Goal: Task Accomplishment & Management: Use online tool/utility

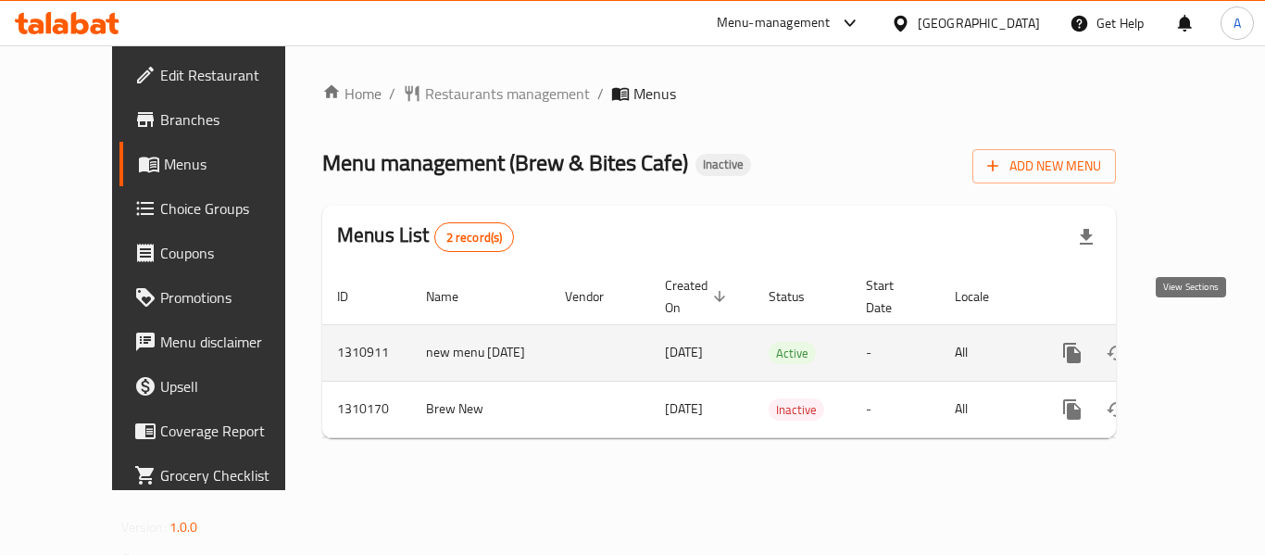
click at [1200, 344] on icon "enhanced table" at bounding box center [1206, 353] width 22 height 22
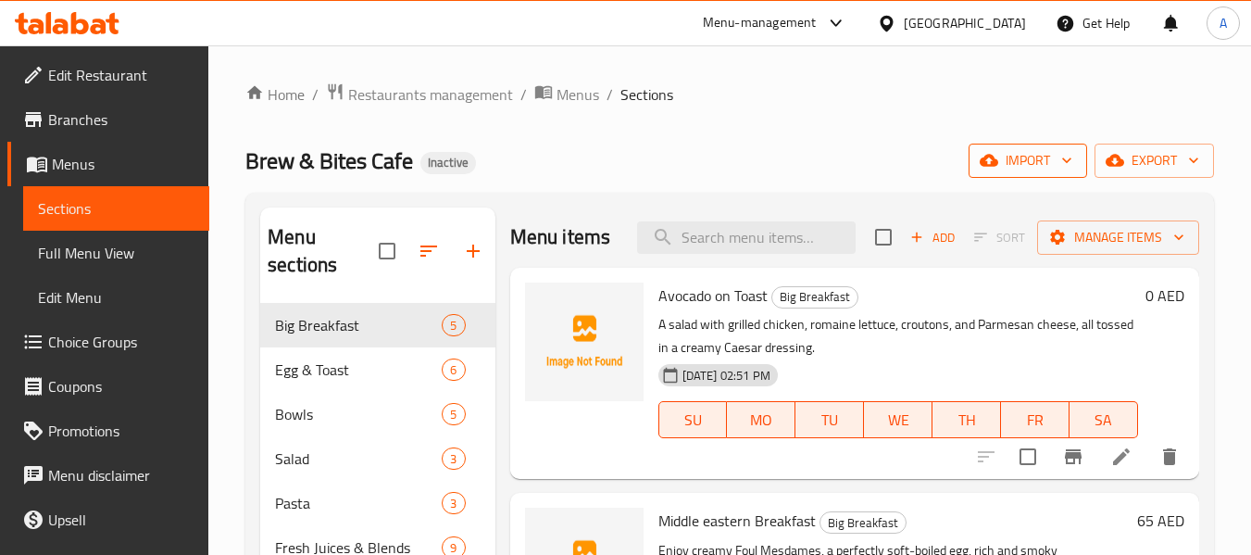
click at [1033, 169] on span "import" at bounding box center [1027, 160] width 89 height 23
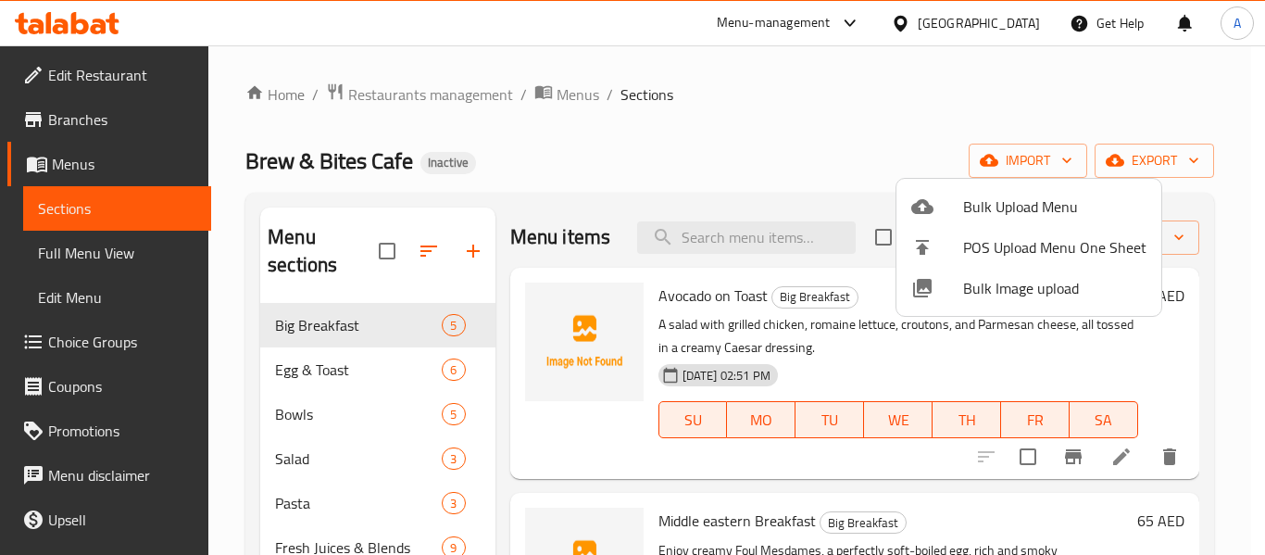
click at [957, 186] on li "Bulk Upload Menu" at bounding box center [1028, 206] width 265 height 41
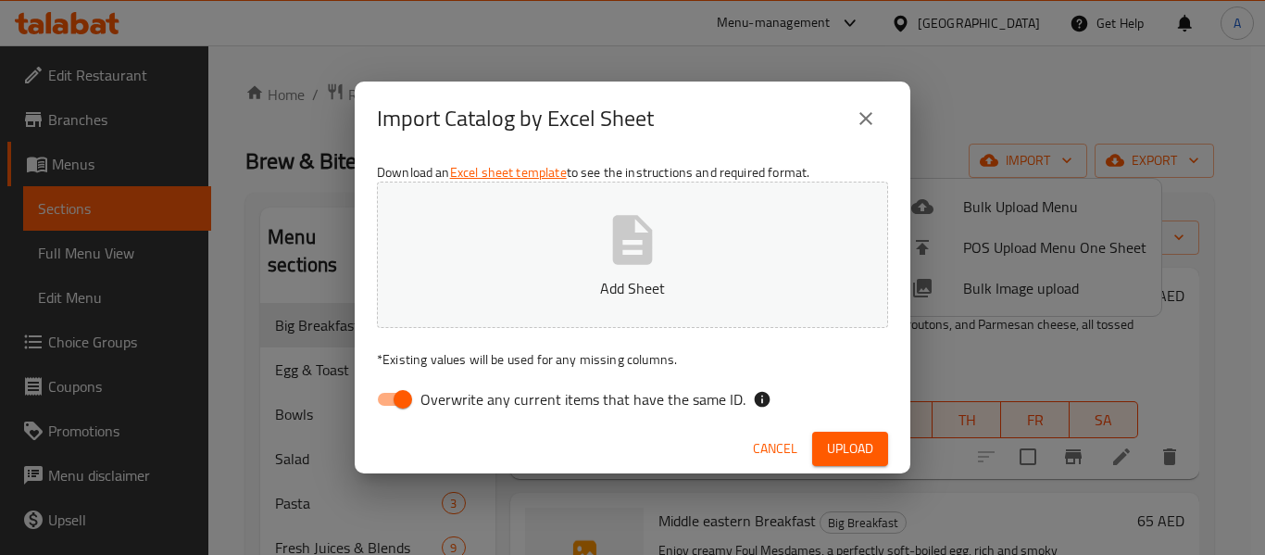
click at [557, 399] on span "Overwrite any current items that have the same ID." at bounding box center [582, 399] width 325 height 22
click at [456, 399] on input "Overwrite any current items that have the same ID." at bounding box center [403, 399] width 106 height 35
checkbox input "false"
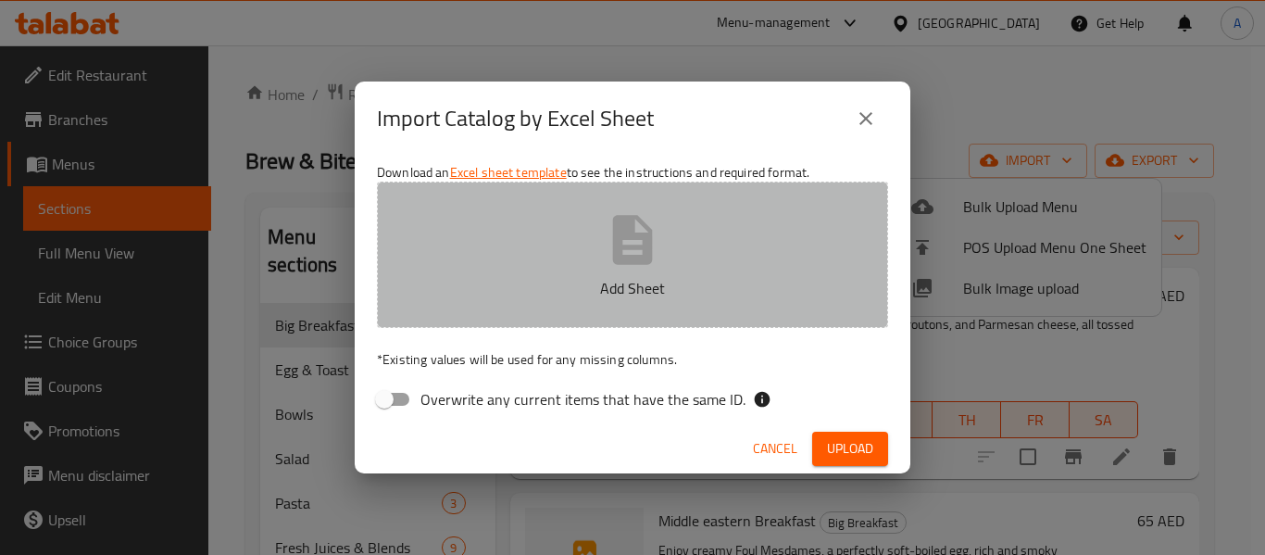
click at [483, 238] on button "Add Sheet" at bounding box center [632, 255] width 511 height 146
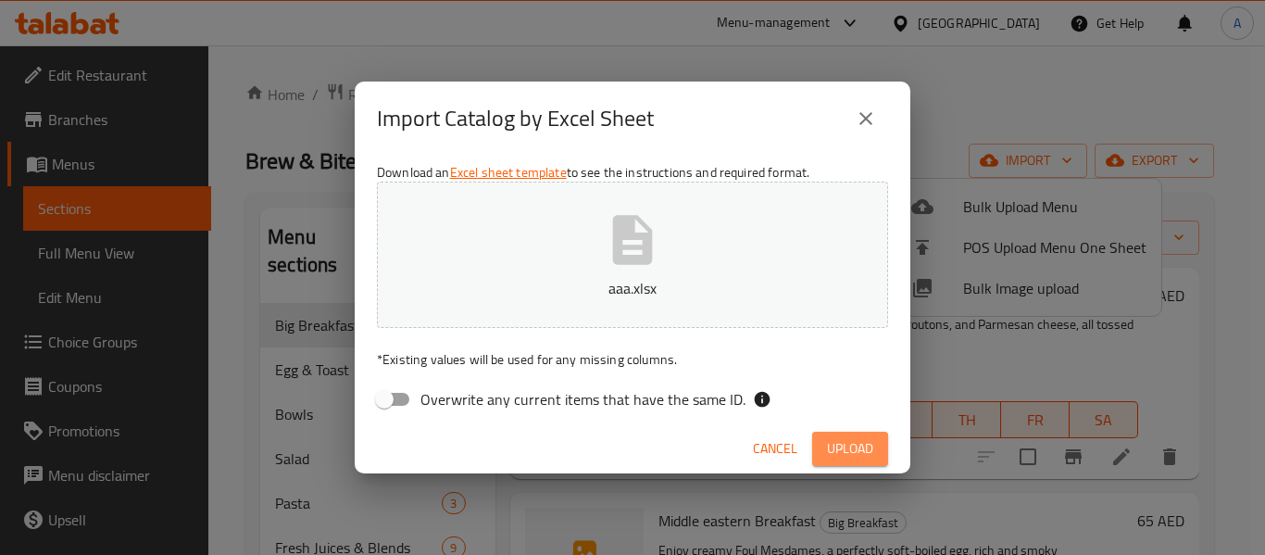
click at [868, 460] on button "Upload" at bounding box center [850, 449] width 76 height 34
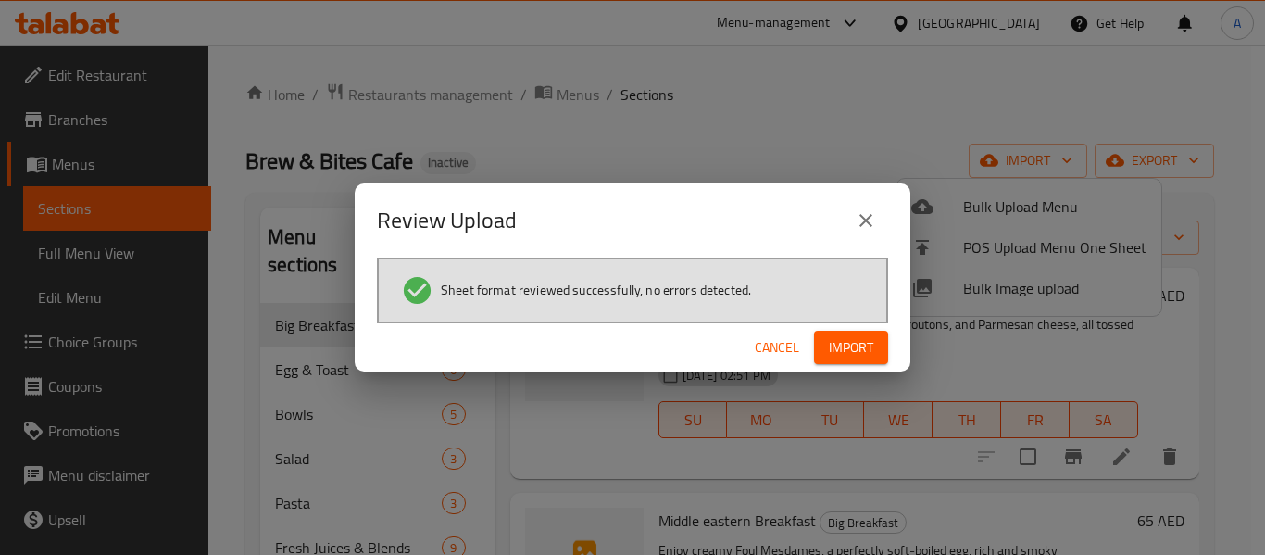
click at [867, 353] on span "Import" at bounding box center [851, 347] width 44 height 23
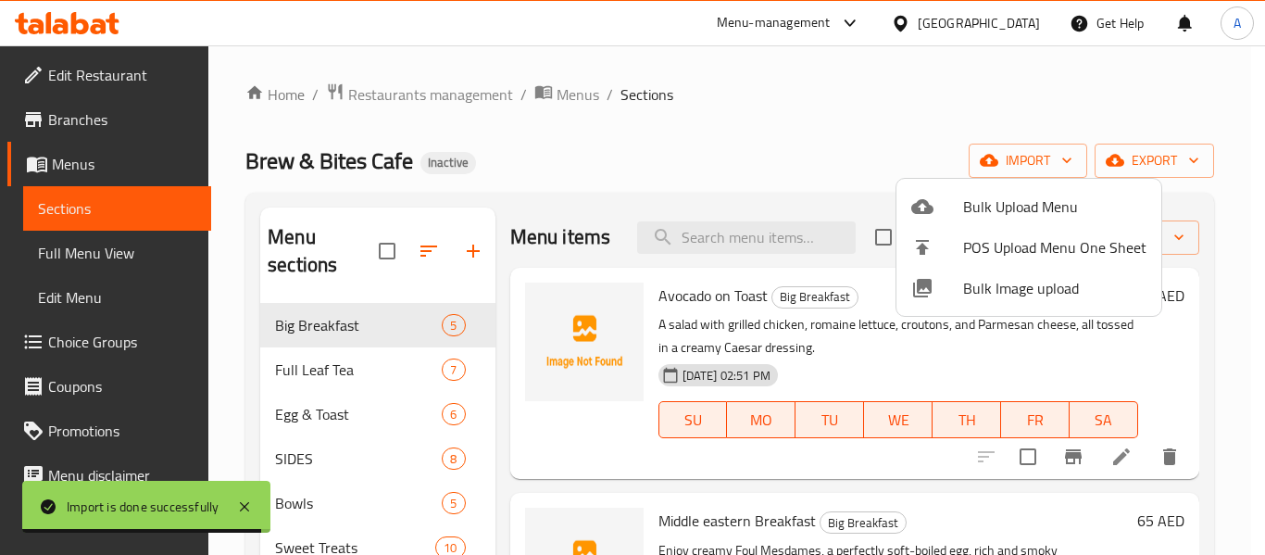
click at [655, 196] on div at bounding box center [632, 277] width 1265 height 555
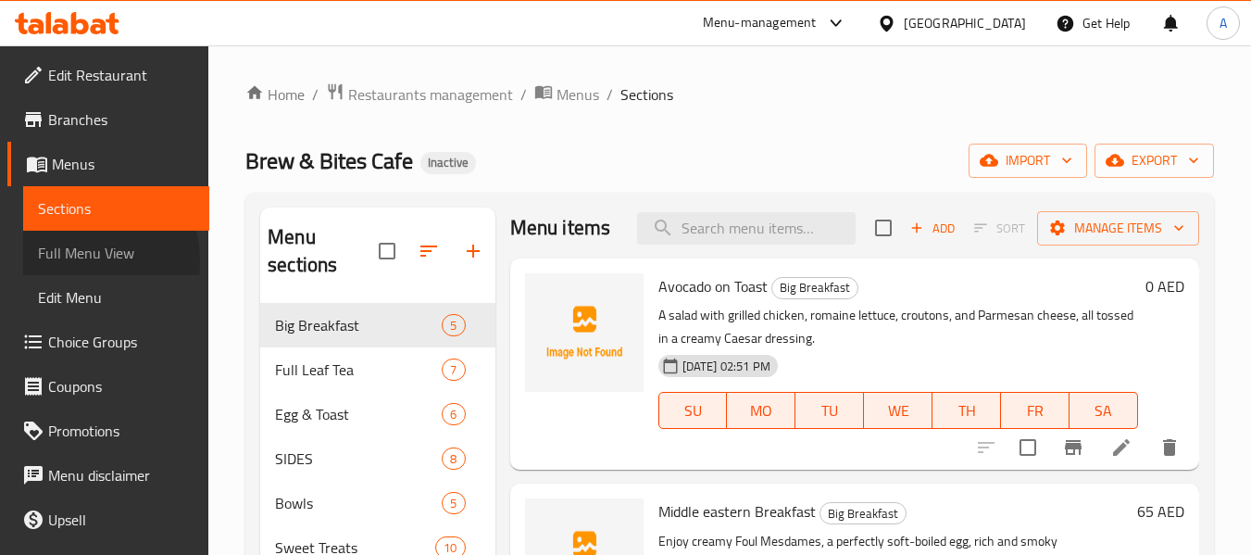
click at [61, 262] on span "Full Menu View" at bounding box center [116, 253] width 157 height 22
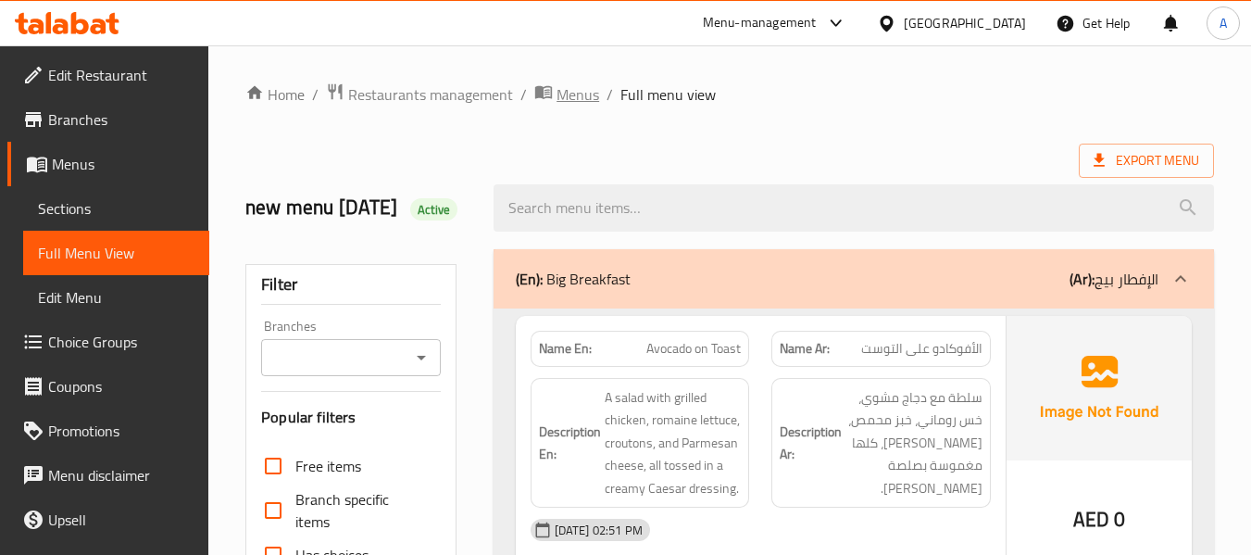
click at [588, 106] on span "Menus" at bounding box center [578, 94] width 43 height 22
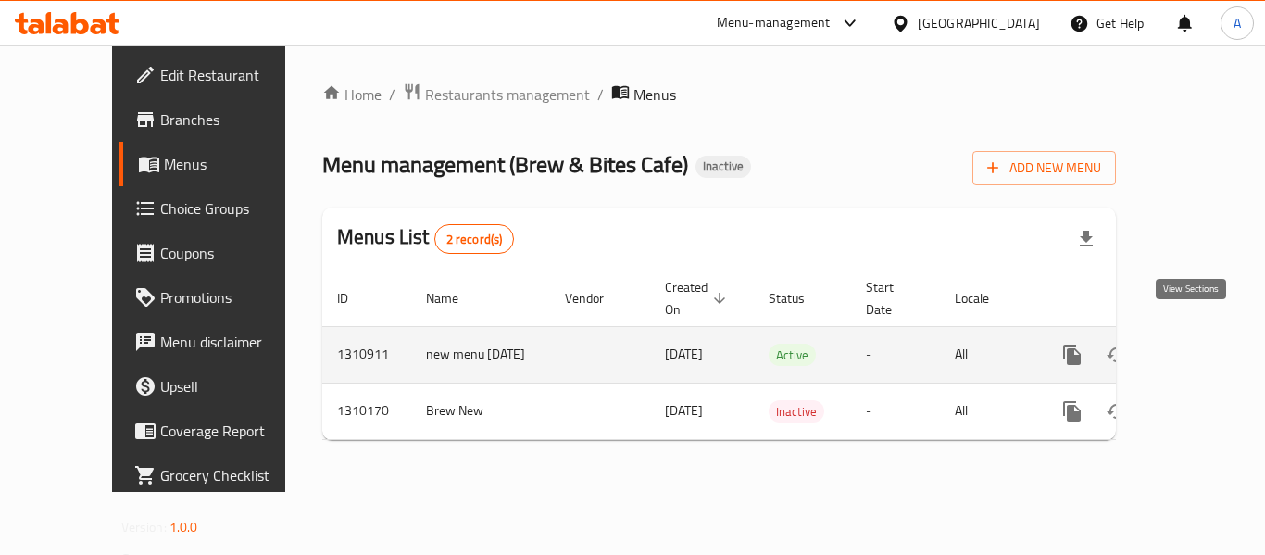
click at [1205, 332] on link "enhanced table" at bounding box center [1206, 354] width 44 height 44
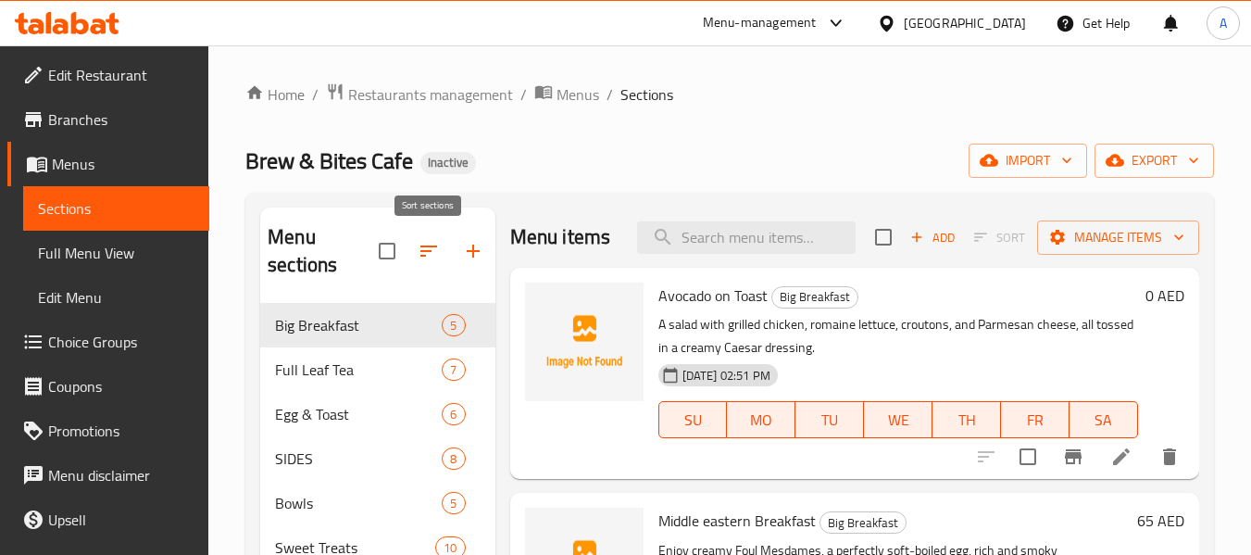
click at [424, 245] on icon "button" at bounding box center [429, 251] width 22 height 22
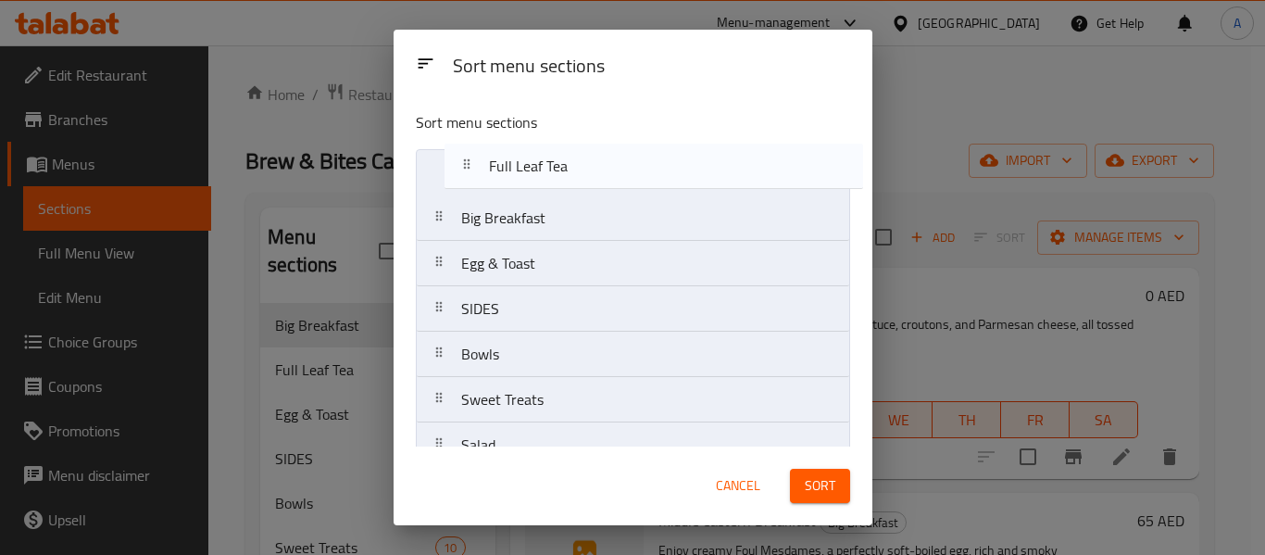
drag, startPoint x: 603, startPoint y: 231, endPoint x: 633, endPoint y: 173, distance: 65.0
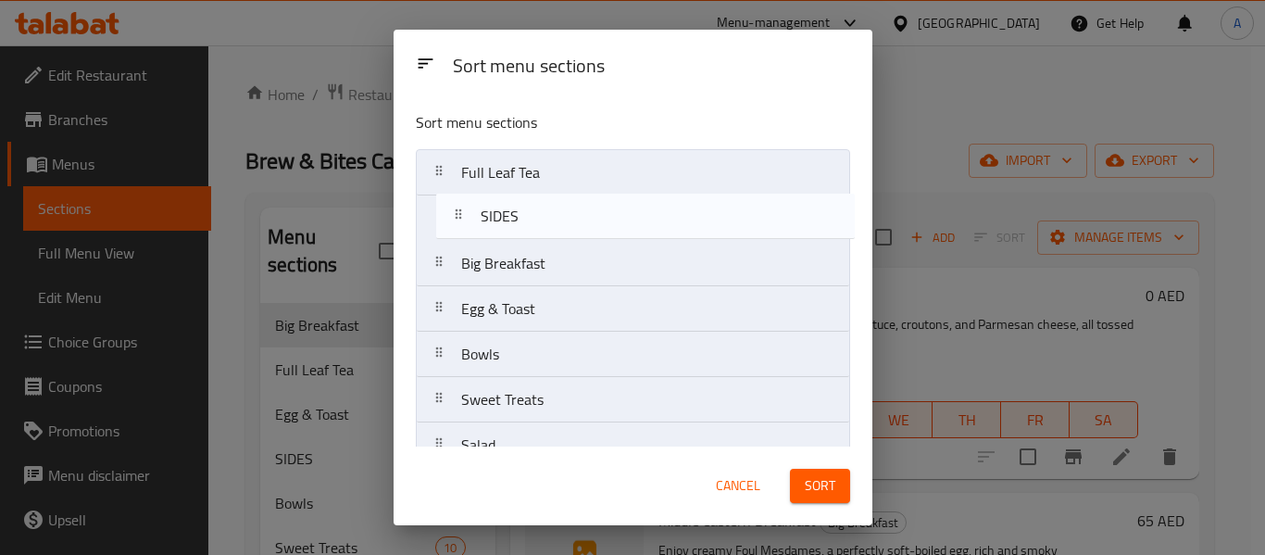
drag, startPoint x: 554, startPoint y: 317, endPoint x: 567, endPoint y: 207, distance: 111.0
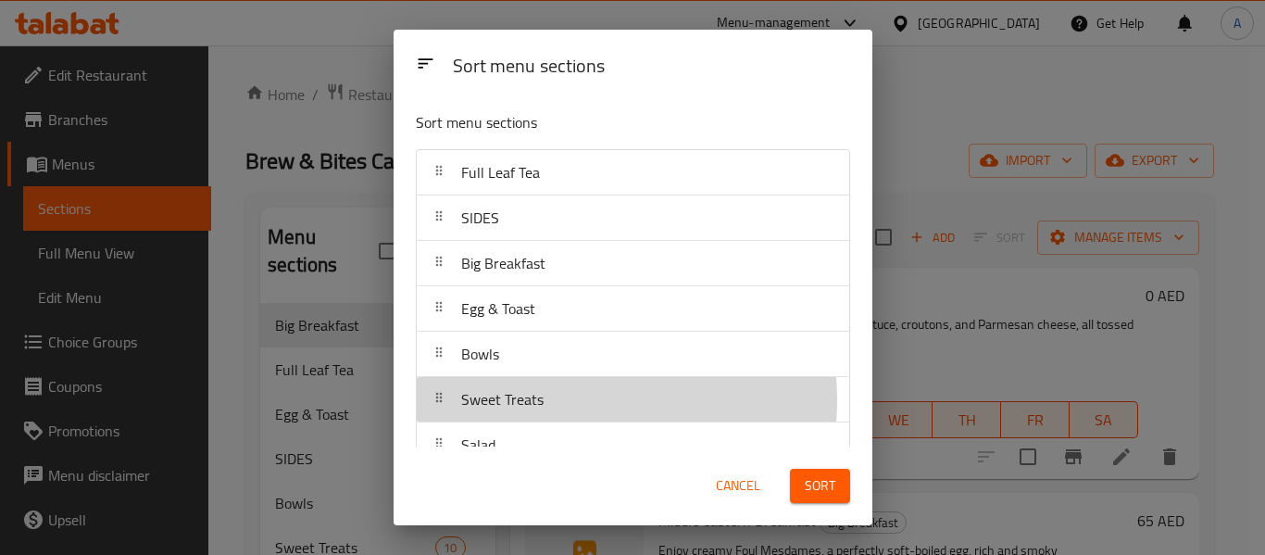
scroll to position [2, 0]
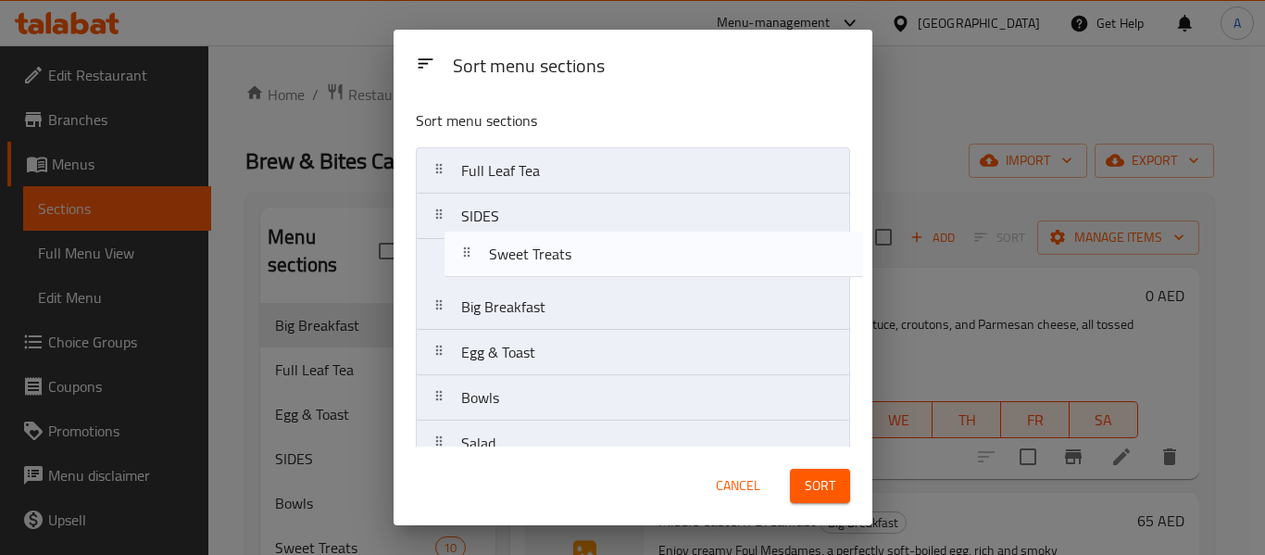
drag, startPoint x: 539, startPoint y: 400, endPoint x: 570, endPoint y: 249, distance: 154.0
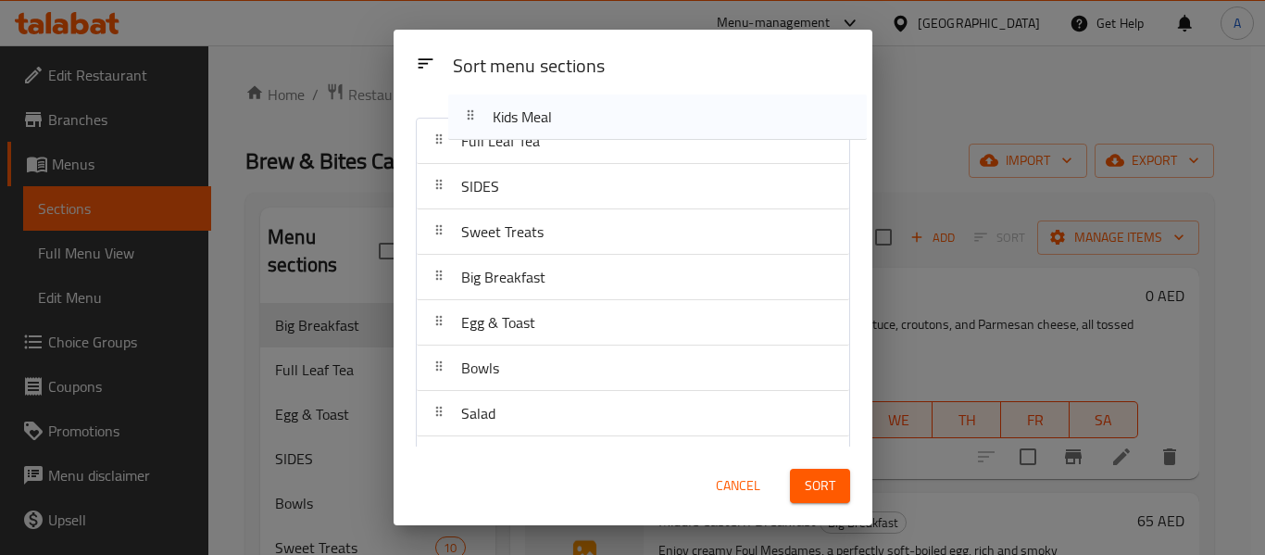
scroll to position [0, 0]
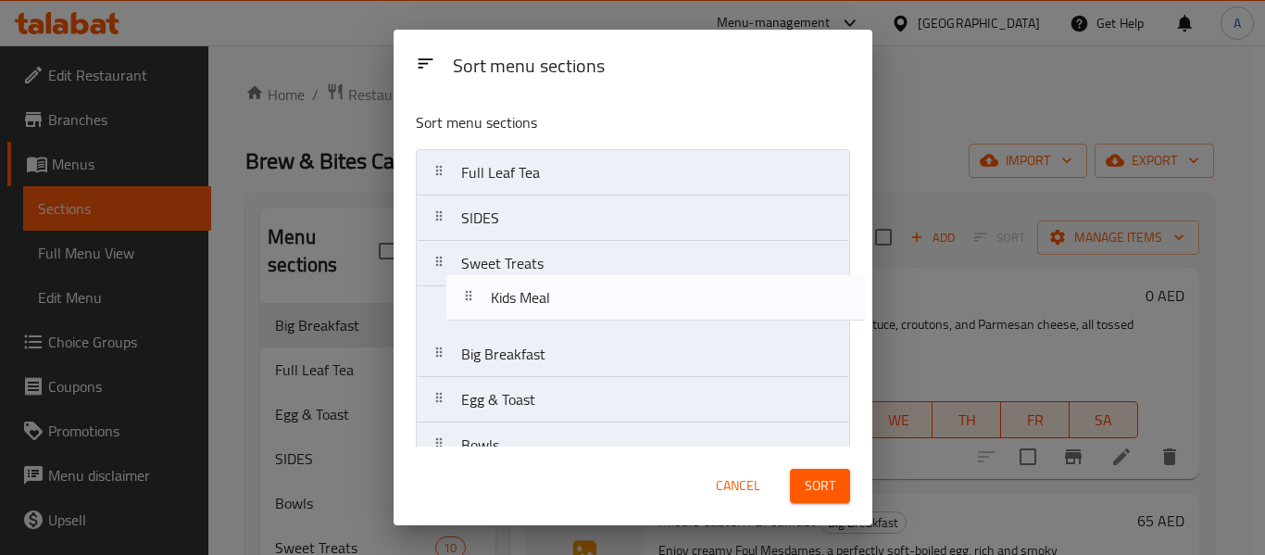
drag, startPoint x: 572, startPoint y: 316, endPoint x: 604, endPoint y: 305, distance: 33.4
drag, startPoint x: 492, startPoint y: 404, endPoint x: 516, endPoint y: 309, distance: 97.5
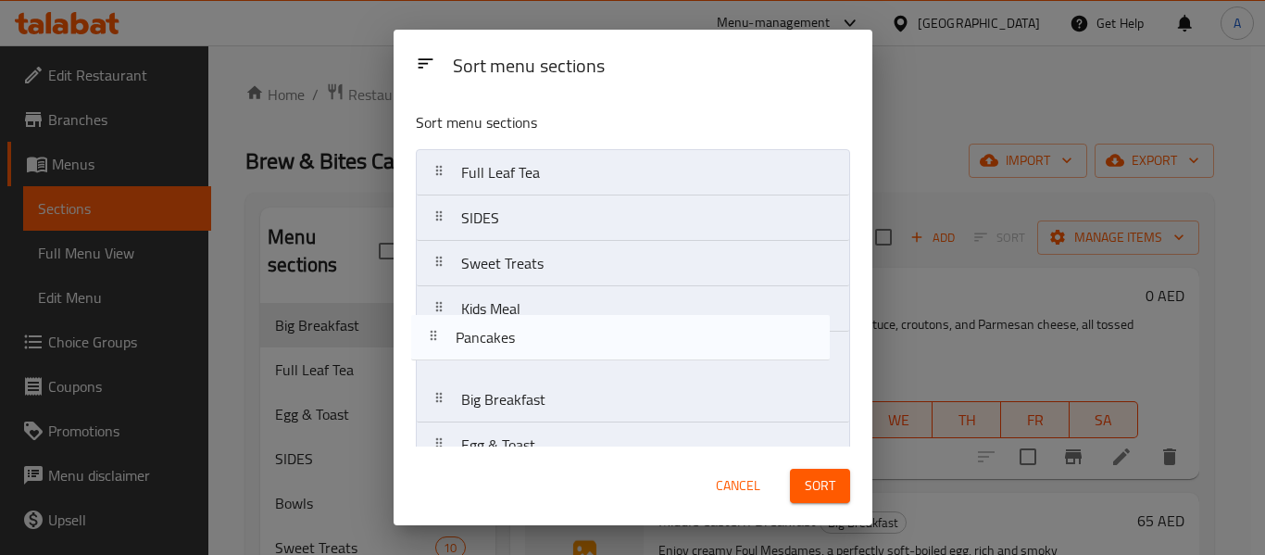
drag, startPoint x: 533, startPoint y: 320, endPoint x: 529, endPoint y: 355, distance: 34.6
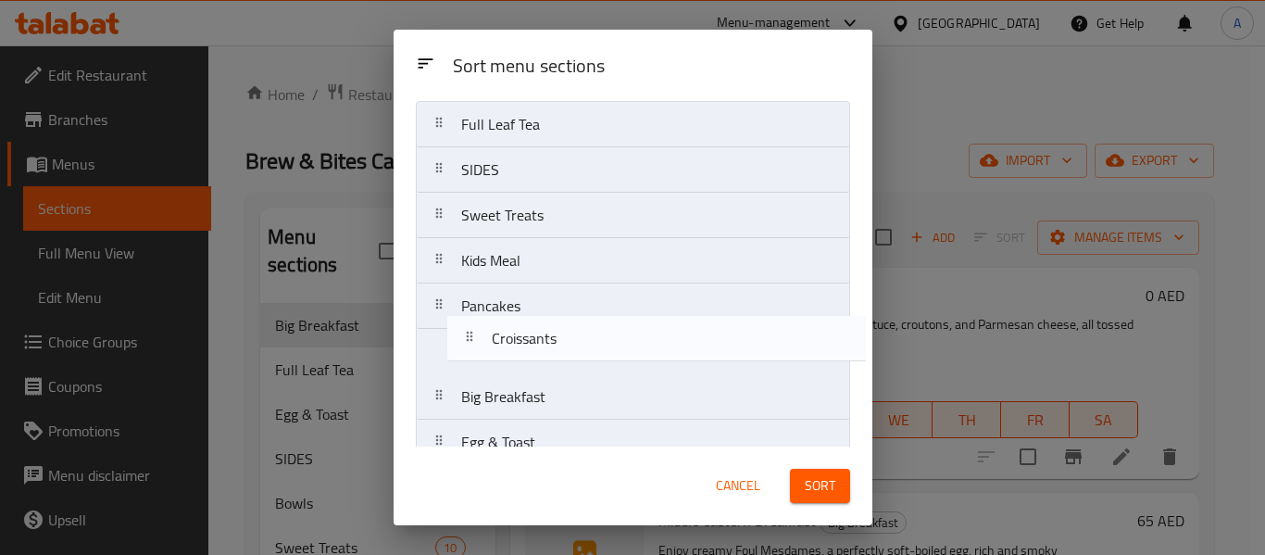
scroll to position [55, 0]
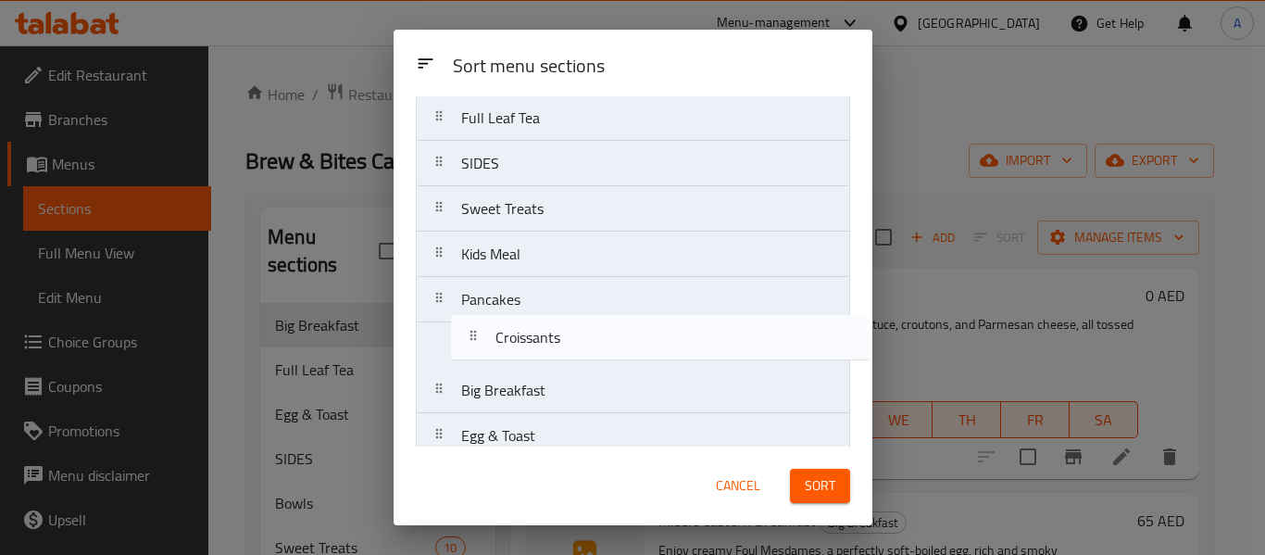
drag, startPoint x: 545, startPoint y: 305, endPoint x: 576, endPoint y: 333, distance: 41.9
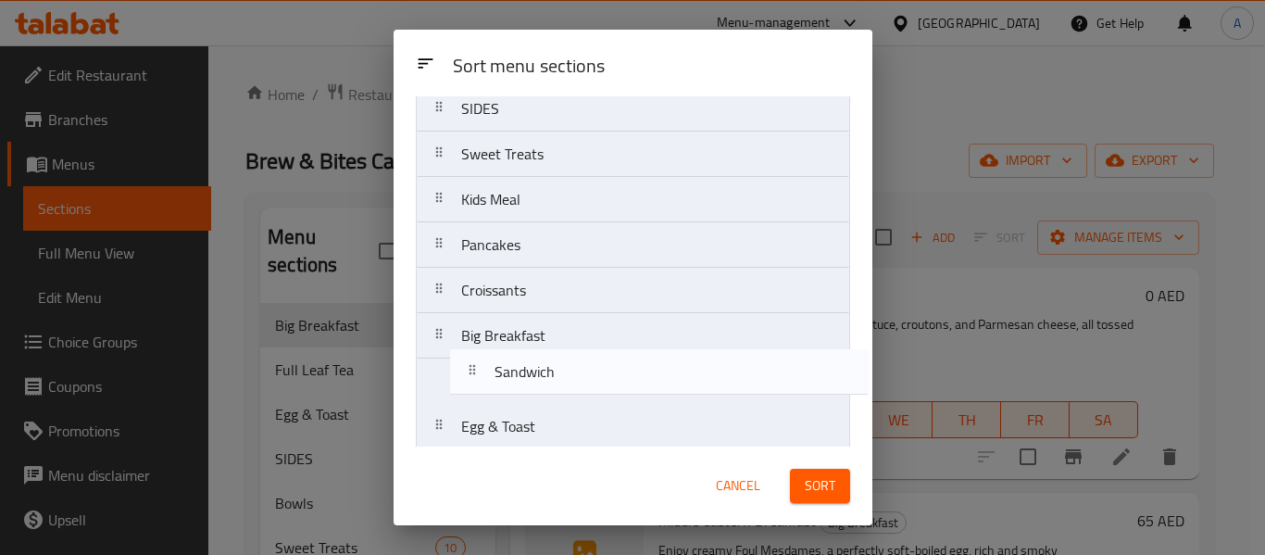
scroll to position [113, 0]
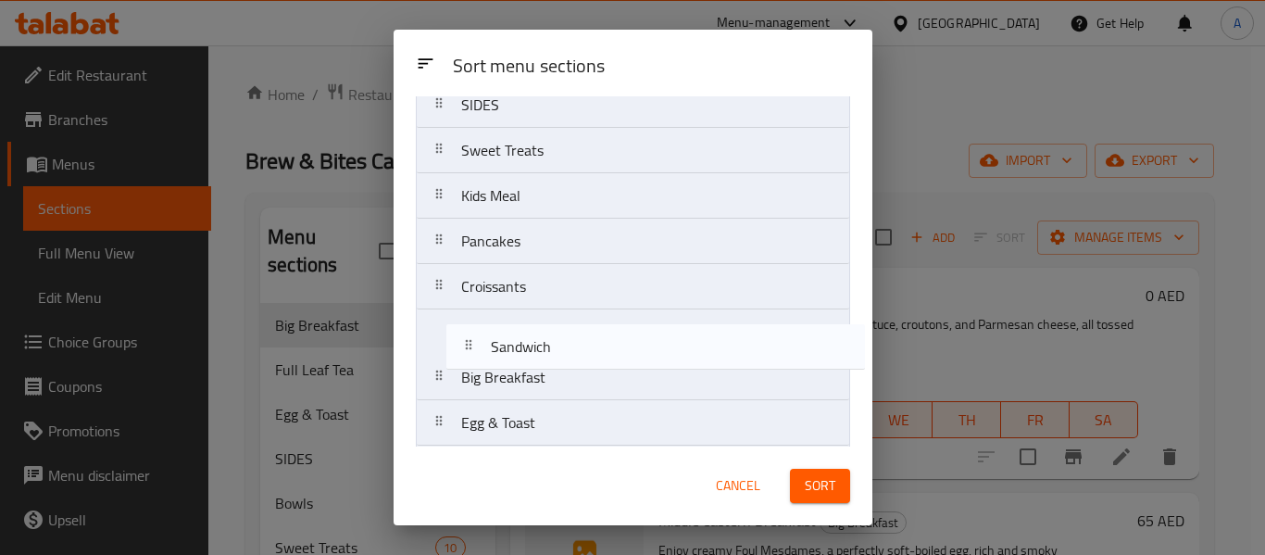
drag, startPoint x: 557, startPoint y: 298, endPoint x: 591, endPoint y: 348, distance: 60.6
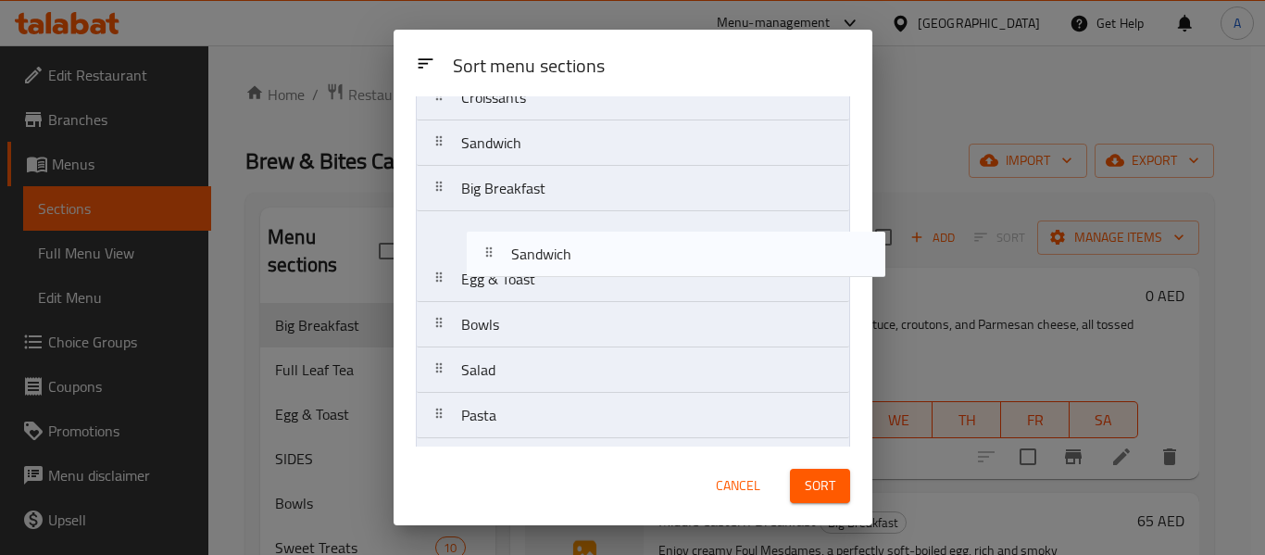
scroll to position [276, 0]
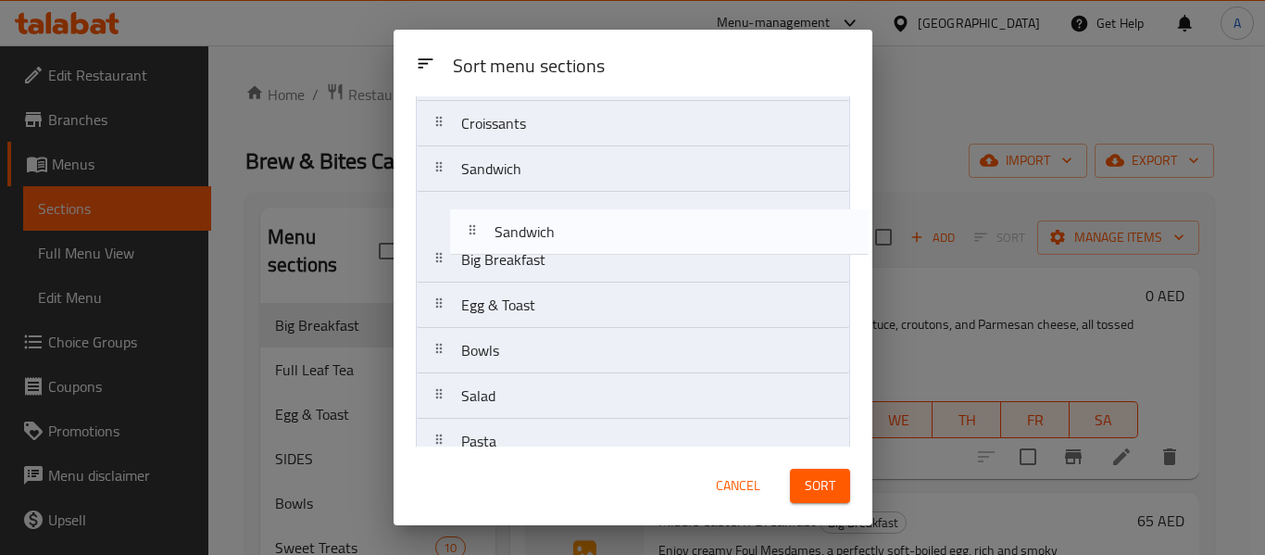
drag, startPoint x: 516, startPoint y: 370, endPoint x: 557, endPoint y: 219, distance: 157.5
click at [557, 219] on nav "Full Leaf Tea SIDES Sweet Treats Kids Meal Pancakes Croissants Sandwich Big Bre…" at bounding box center [633, 486] width 434 height 1227
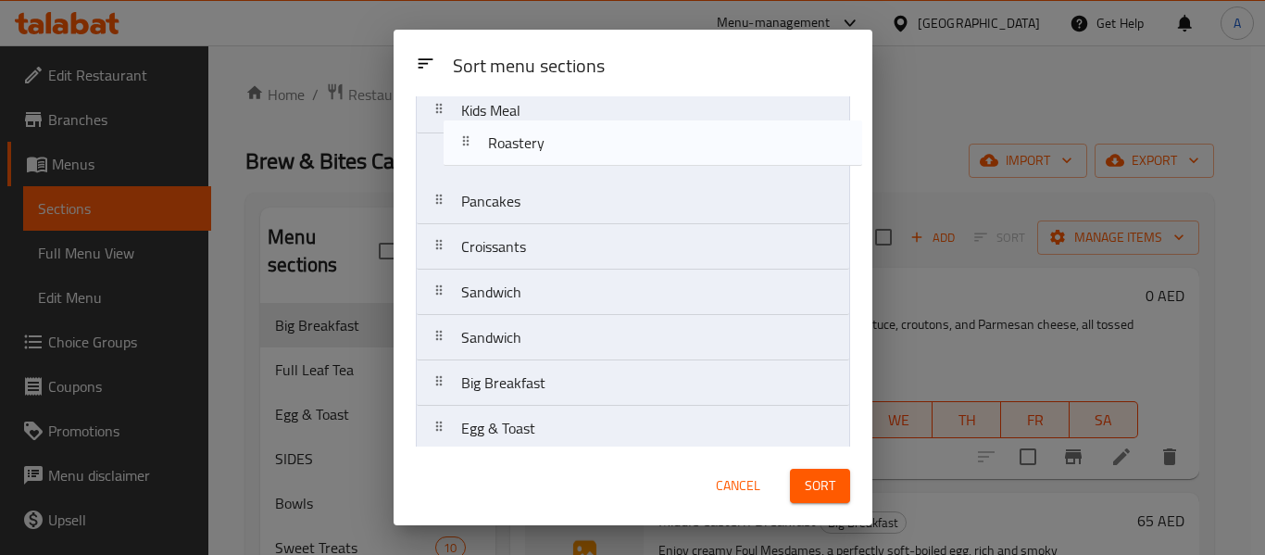
scroll to position [182, 0]
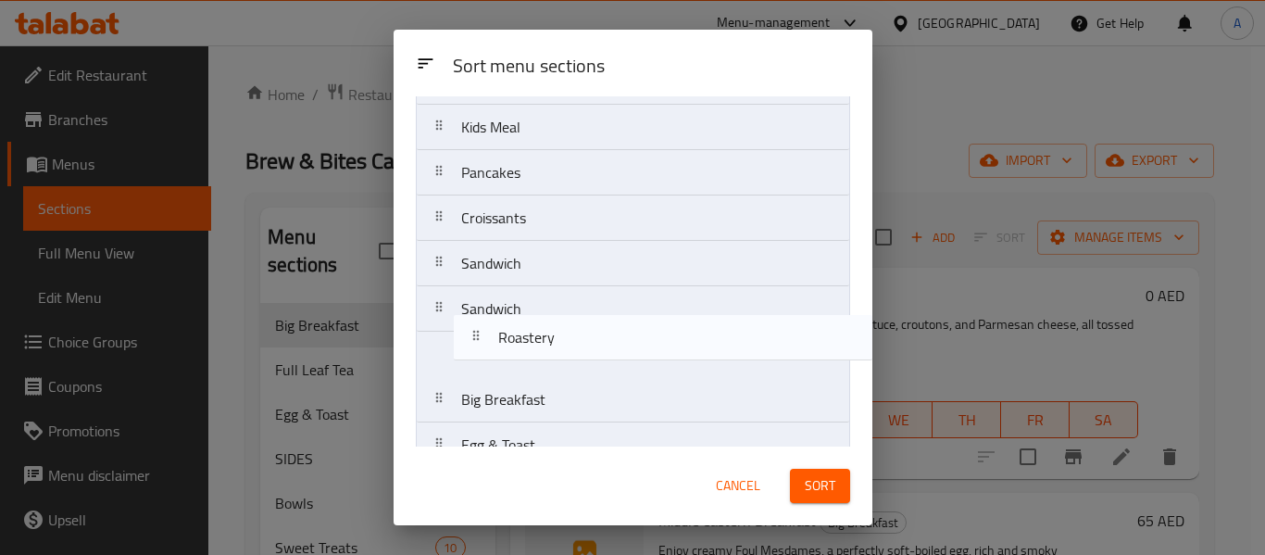
drag, startPoint x: 548, startPoint y: 222, endPoint x: 595, endPoint y: 332, distance: 119.9
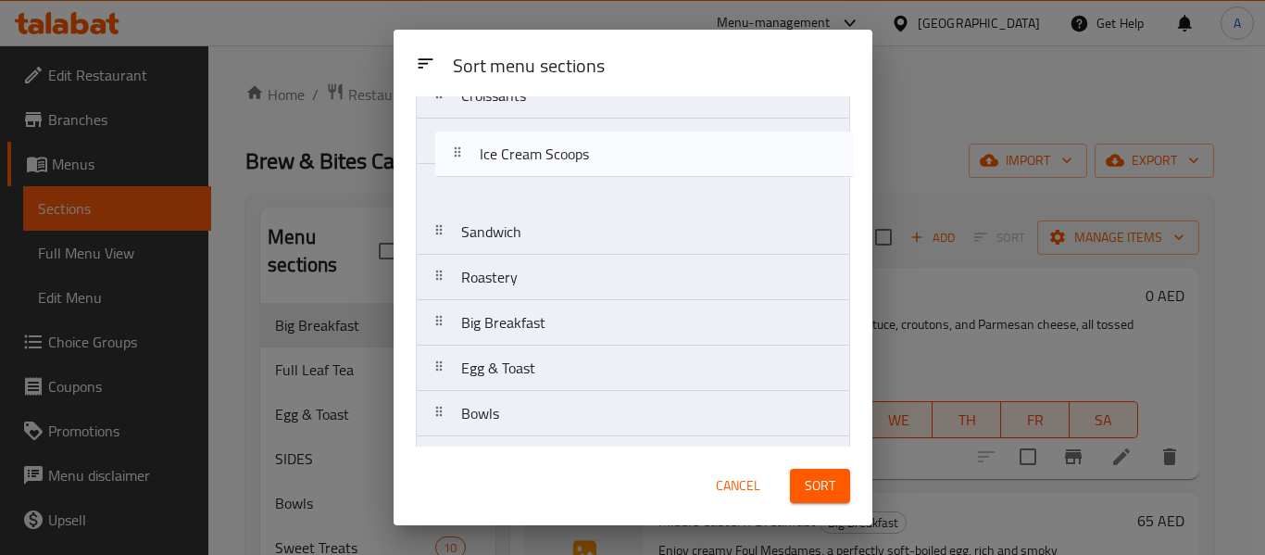
scroll to position [304, 0]
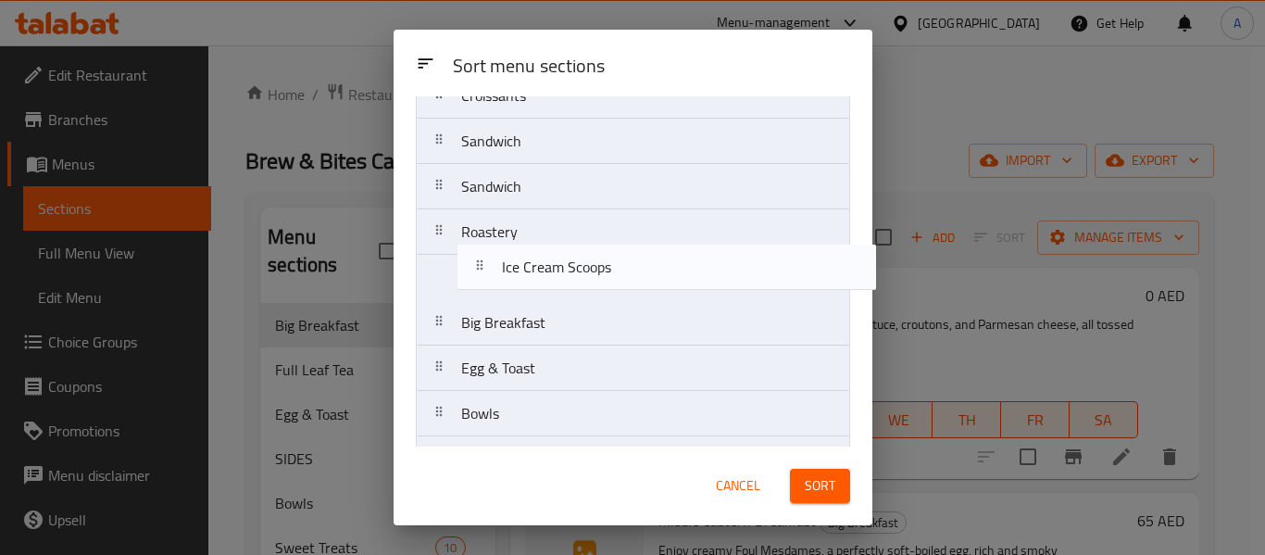
drag, startPoint x: 584, startPoint y: 400, endPoint x: 623, endPoint y: 265, distance: 140.7
click at [628, 266] on nav "Full Leaf Tea SIDES Sweet Treats Kids Meal Pancakes Croissants Sandwich Sandwic…" at bounding box center [633, 458] width 434 height 1227
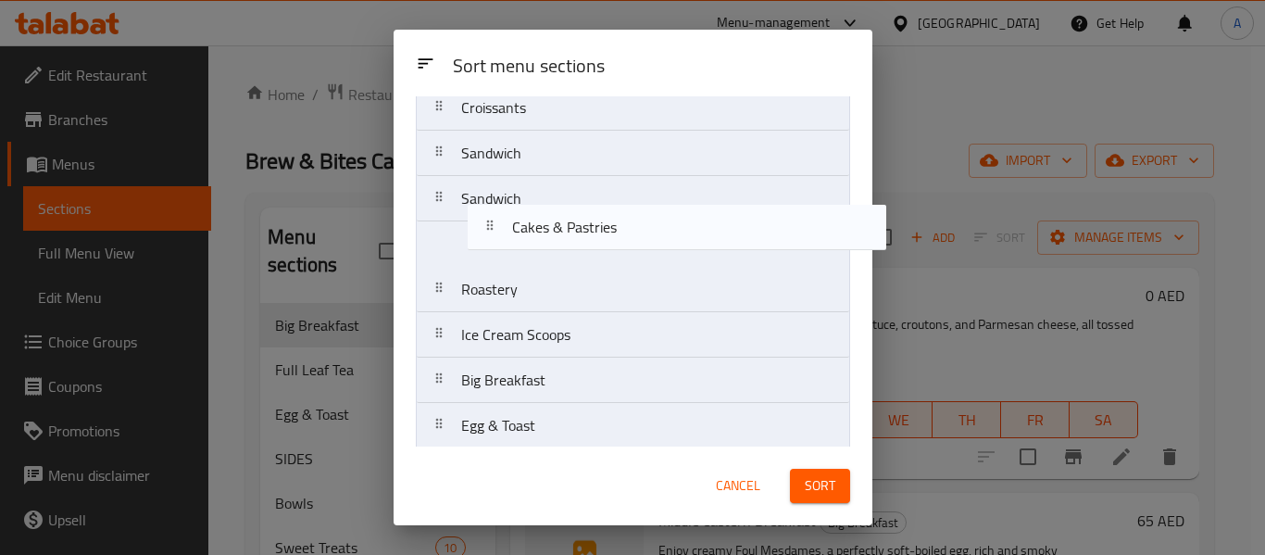
scroll to position [384, 0]
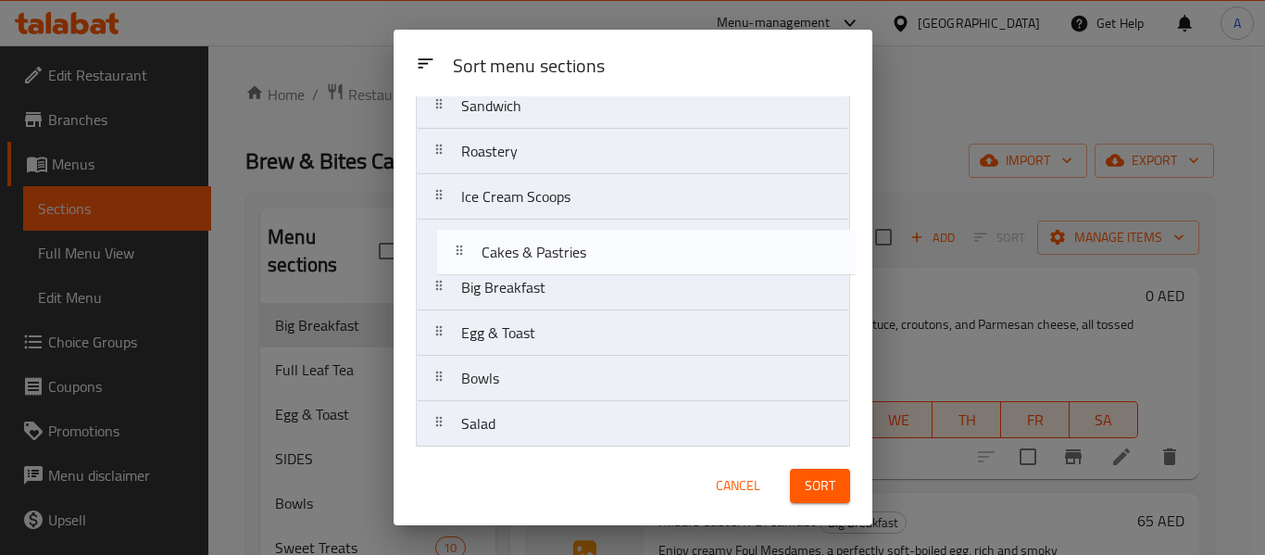
drag, startPoint x: 552, startPoint y: 326, endPoint x: 581, endPoint y: 257, distance: 75.2
click at [581, 257] on nav "Full Leaf Tea SIDES Sweet Treats Kids Meal Pancakes Croissants Sandwich Sandwic…" at bounding box center [633, 378] width 434 height 1227
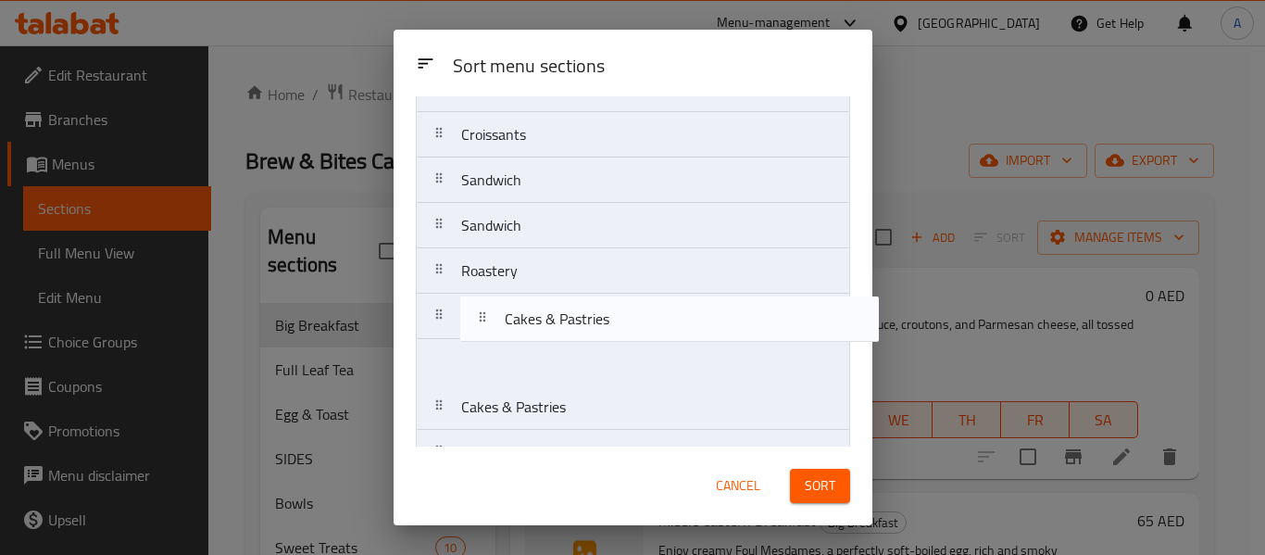
scroll to position [307, 0]
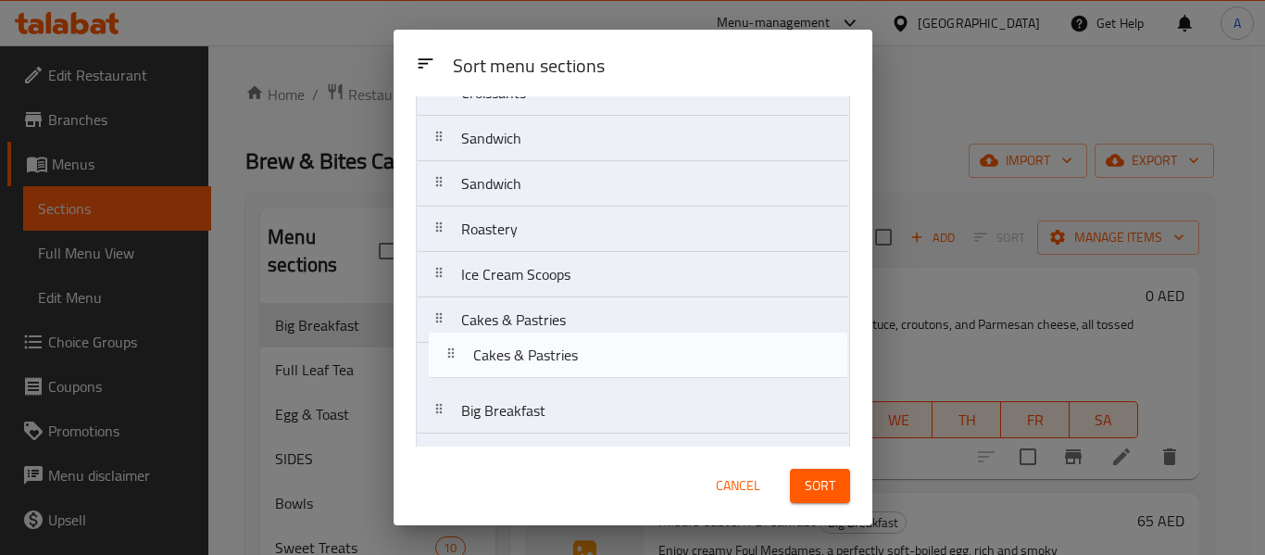
drag, startPoint x: 580, startPoint y: 289, endPoint x: 598, endPoint y: 338, distance: 52.5
click at [598, 338] on nav "Full Leaf Tea SIDES Sweet Treats Kids Meal Pancakes Croissants Sandwich Sandwic…" at bounding box center [633, 456] width 434 height 1227
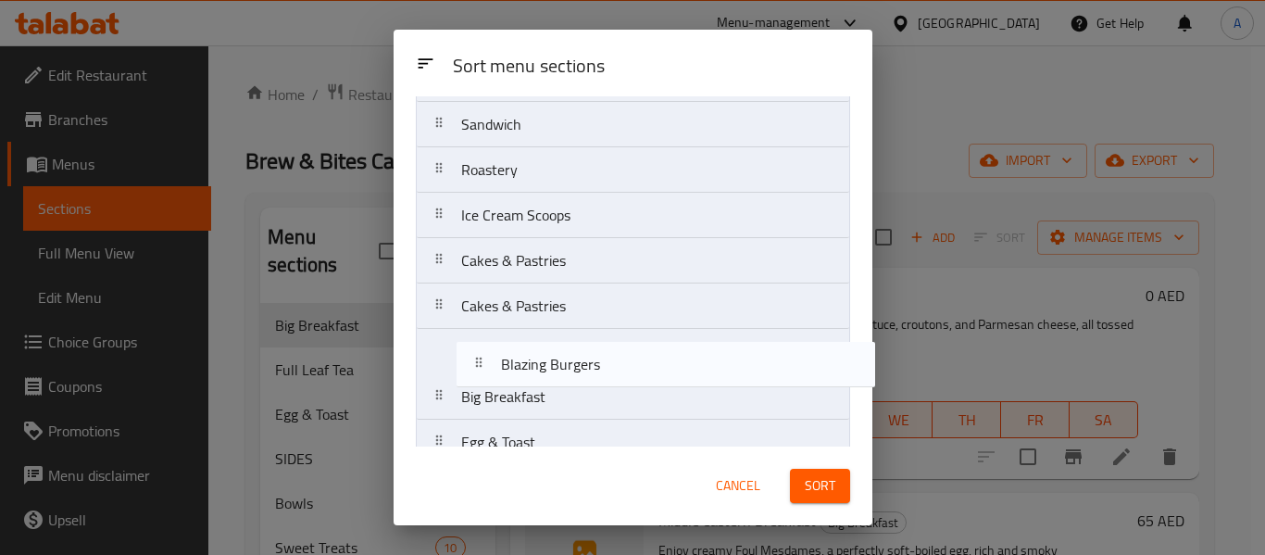
scroll to position [369, 0]
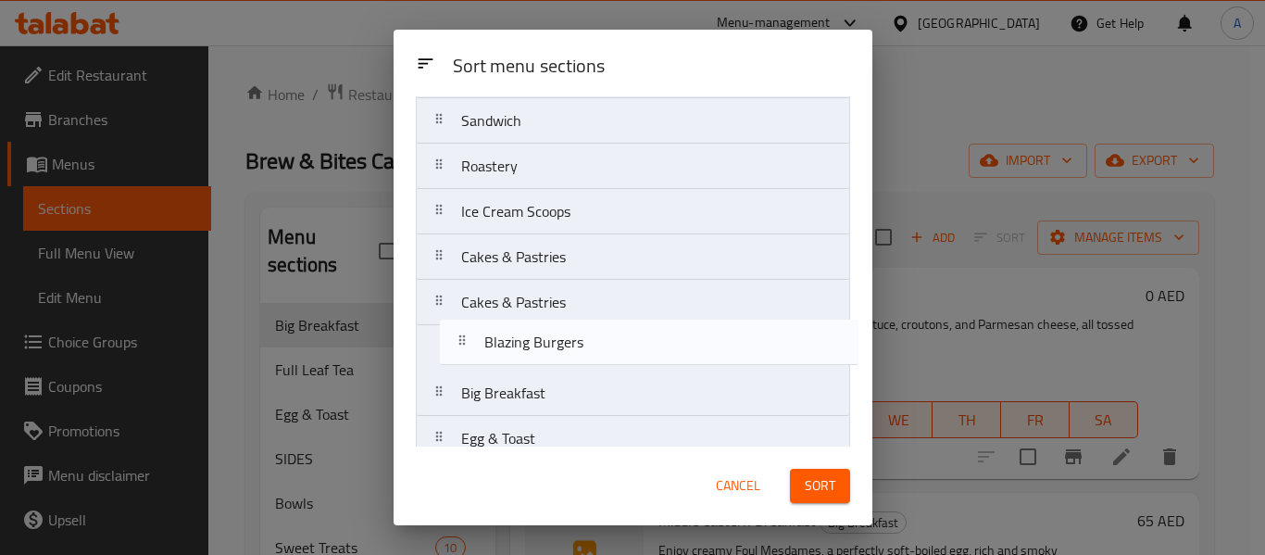
drag, startPoint x: 558, startPoint y: 242, endPoint x: 588, endPoint y: 357, distance: 118.6
click at [588, 357] on nav "Full Leaf Tea SIDES Sweet Treats Kids Meal Pancakes Croissants Sandwich Sandwic…" at bounding box center [633, 393] width 434 height 1227
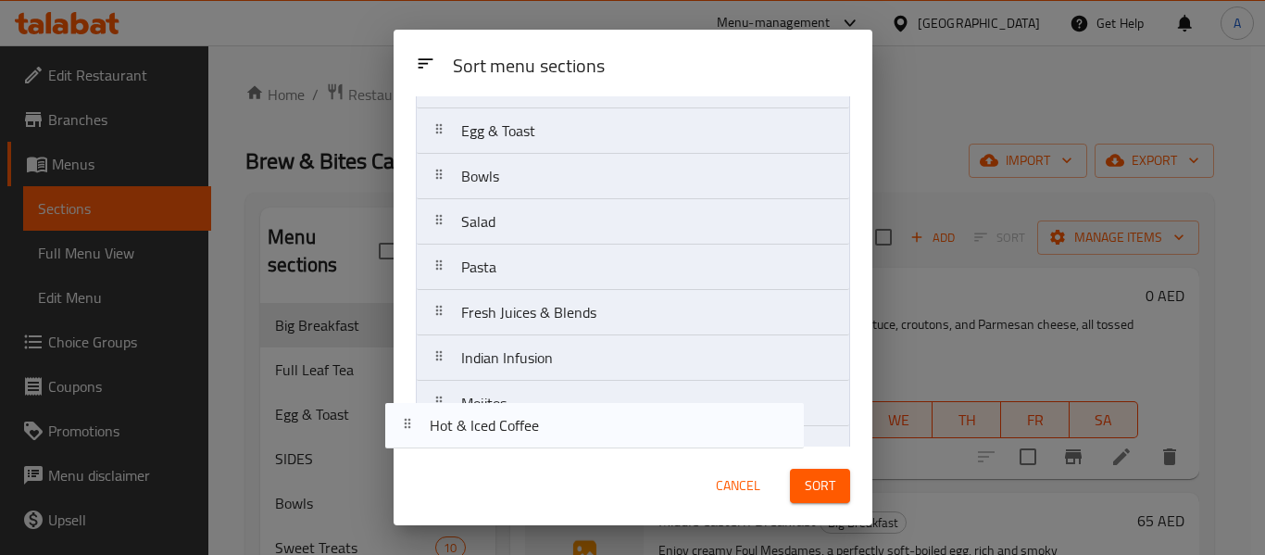
scroll to position [937, 0]
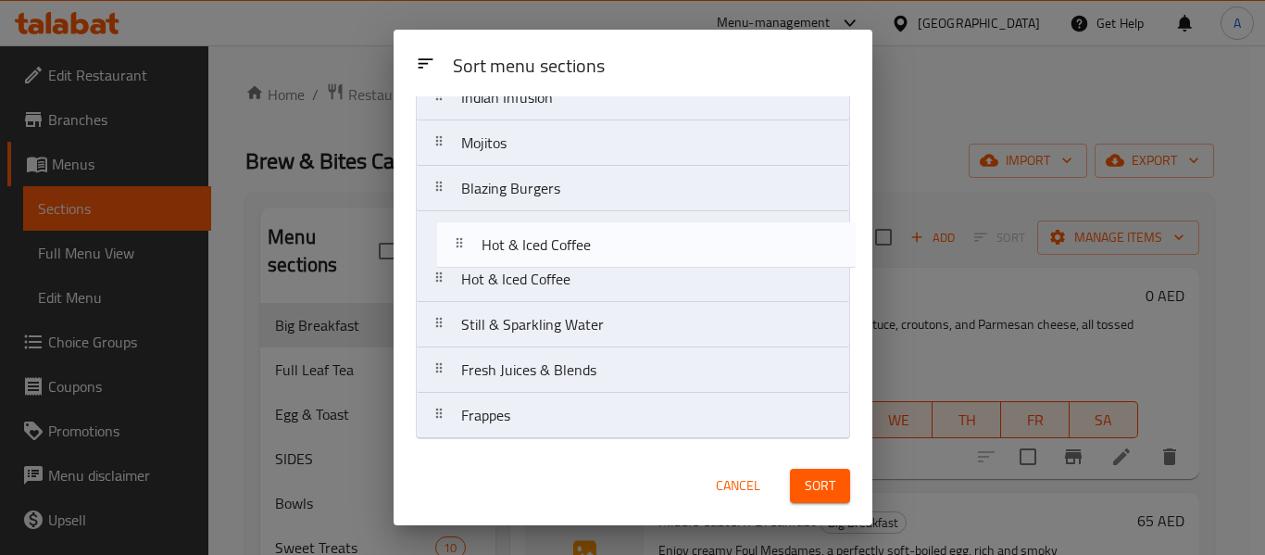
drag, startPoint x: 618, startPoint y: 241, endPoint x: 647, endPoint y: 242, distance: 29.6
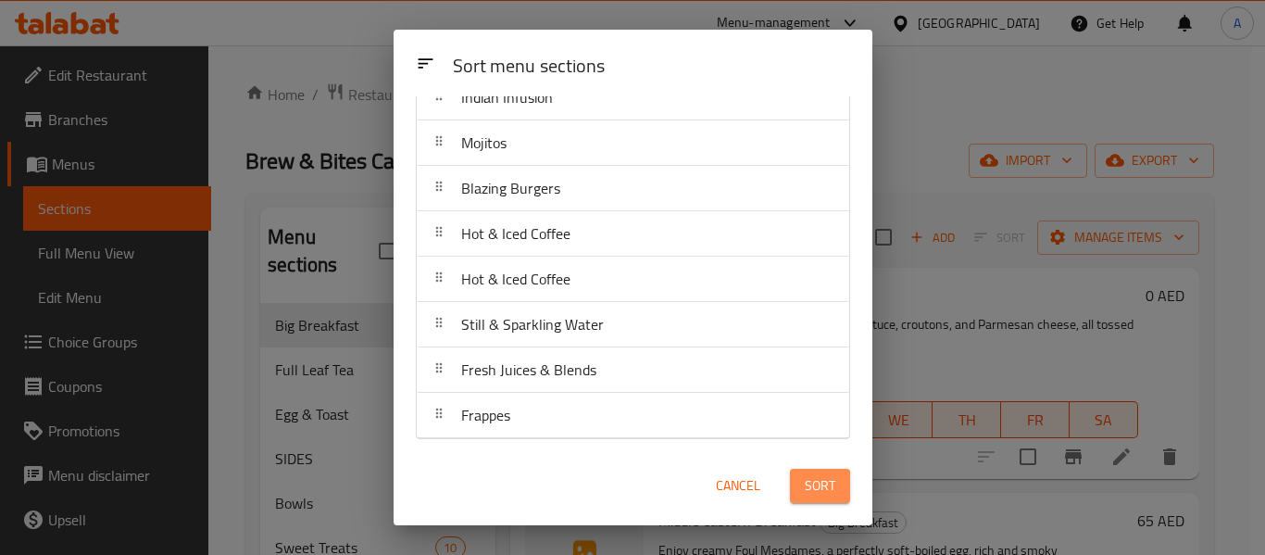
click at [813, 478] on span "Sort" at bounding box center [820, 485] width 31 height 23
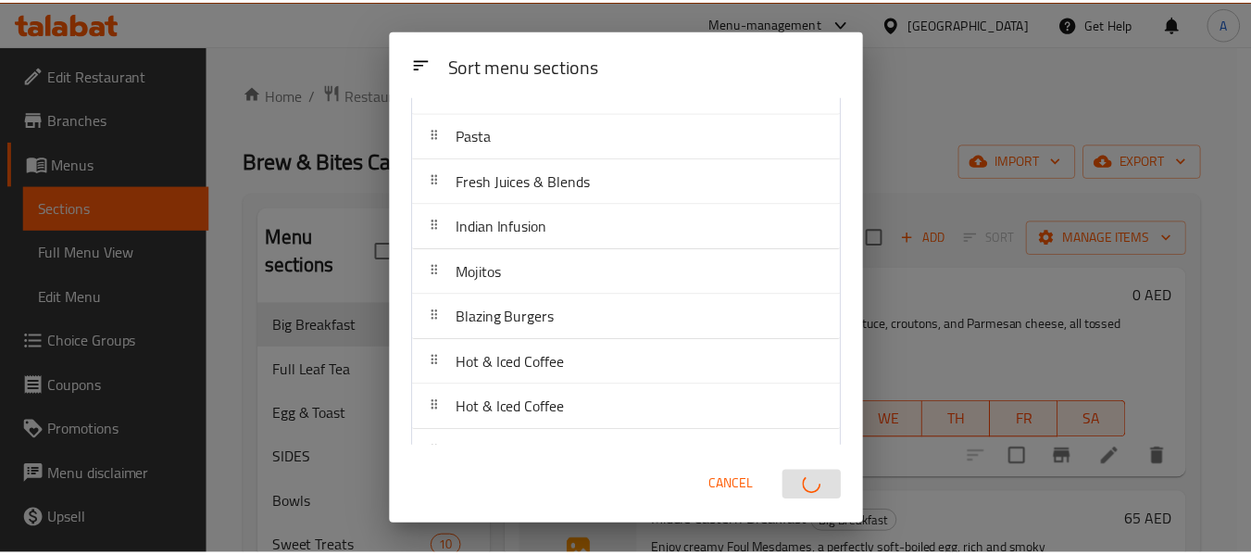
scroll to position [567, 0]
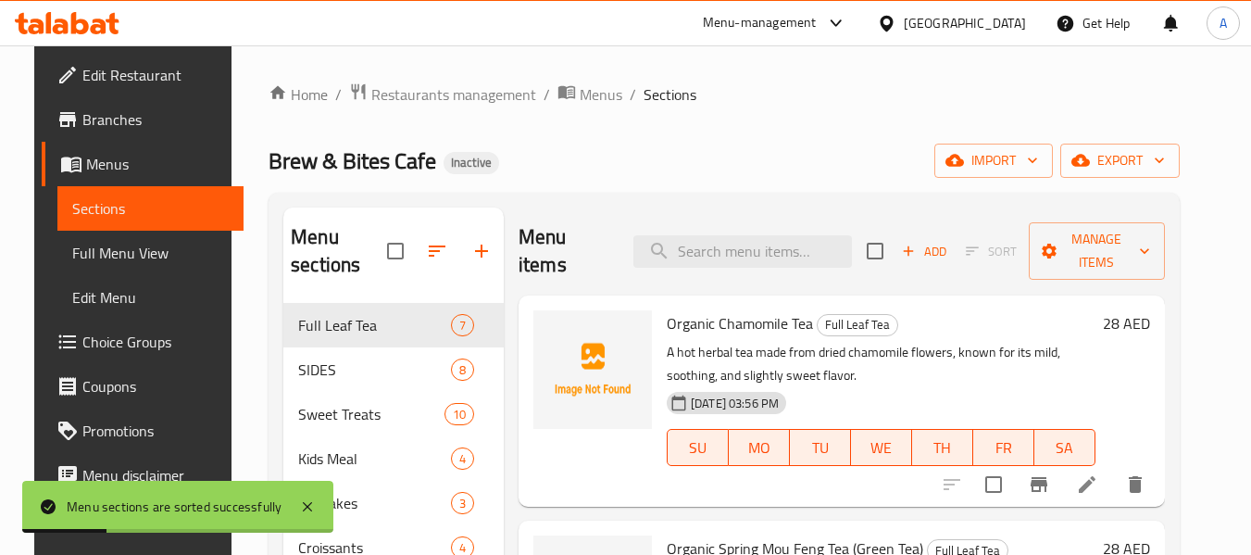
click at [104, 254] on span "Full Menu View" at bounding box center [150, 253] width 157 height 22
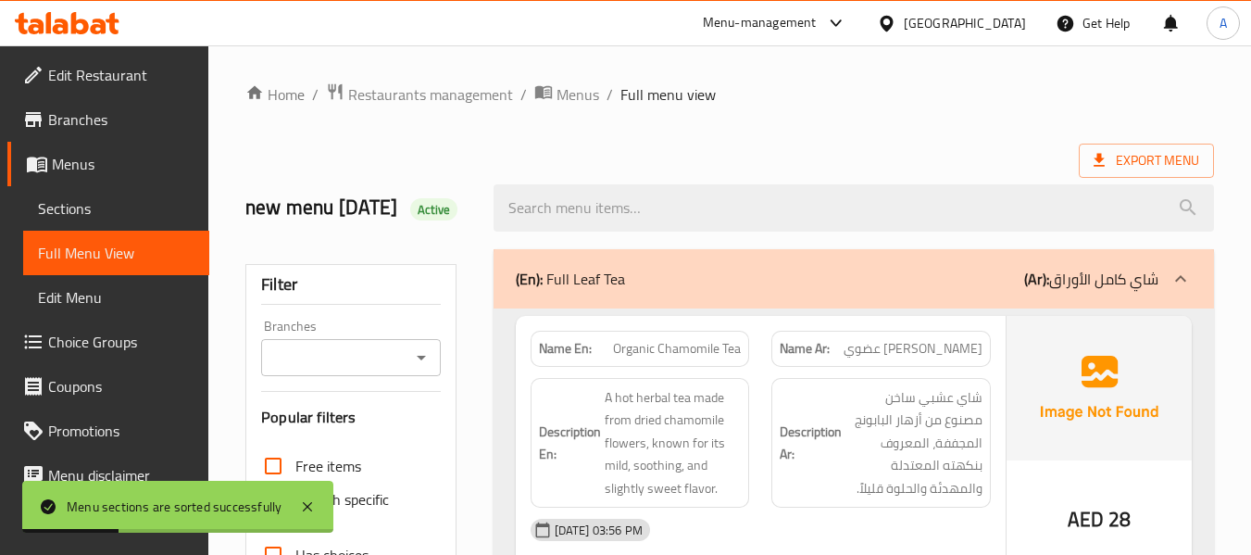
scroll to position [463, 0]
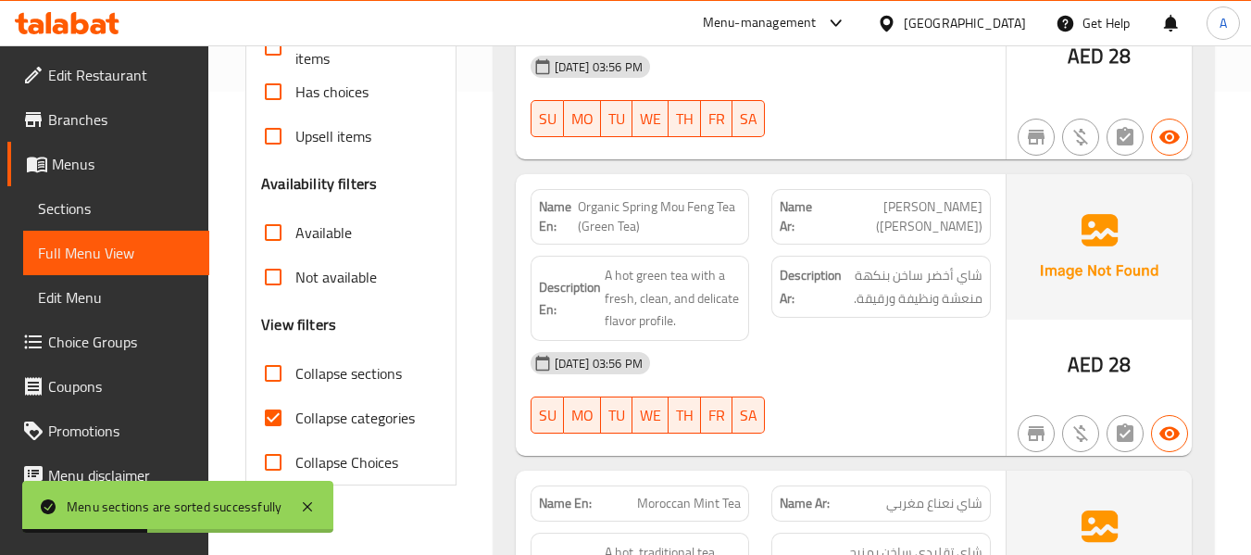
click at [385, 429] on span "Collapse categories" at bounding box center [354, 418] width 119 height 22
click at [295, 440] on input "Collapse categories" at bounding box center [273, 417] width 44 height 44
checkbox input "false"
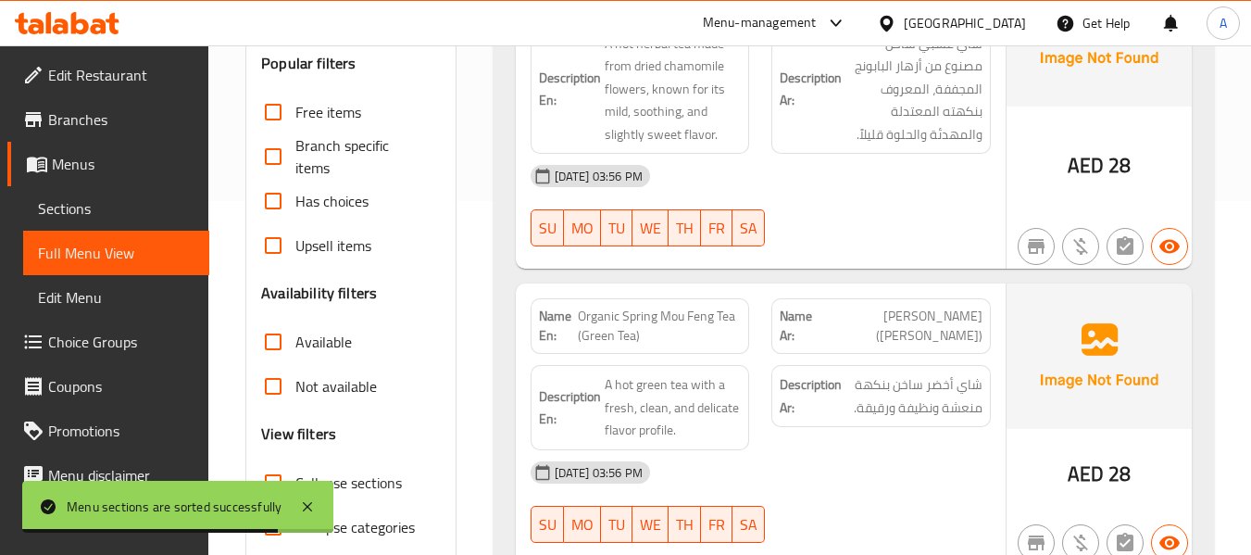
scroll to position [370, 0]
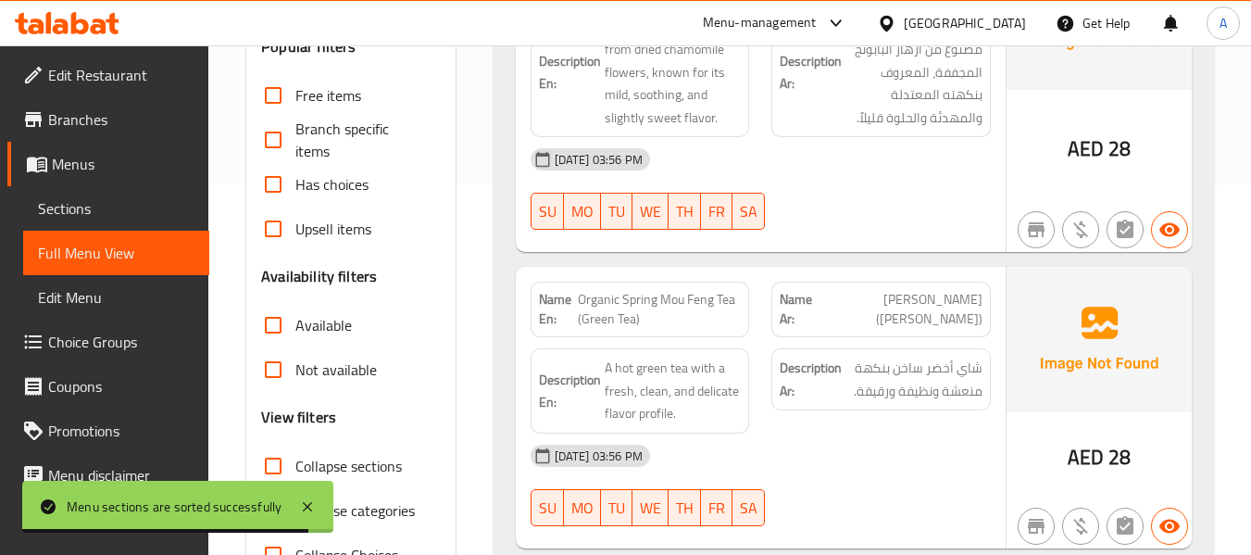
click at [384, 477] on span "Collapse sections" at bounding box center [348, 466] width 106 height 22
click at [295, 488] on input "Collapse sections" at bounding box center [273, 466] width 44 height 44
checkbox input "true"
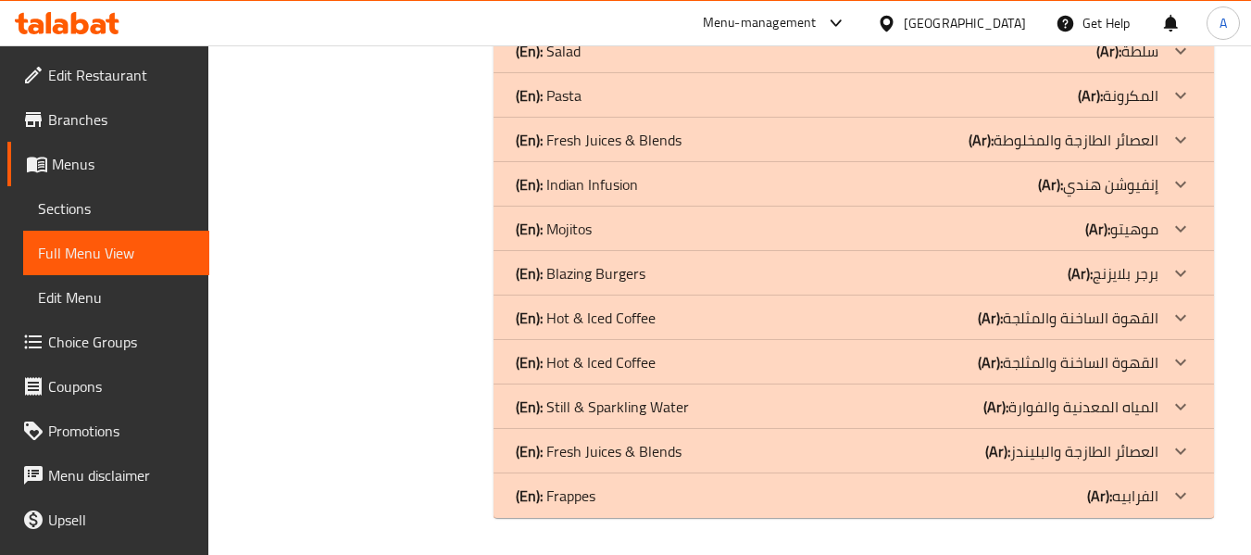
scroll to position [959, 0]
click at [749, 447] on div "(En): Fresh Juices & Blends (Ar): العصائر الطازجة والبليندز" at bounding box center [837, 451] width 643 height 22
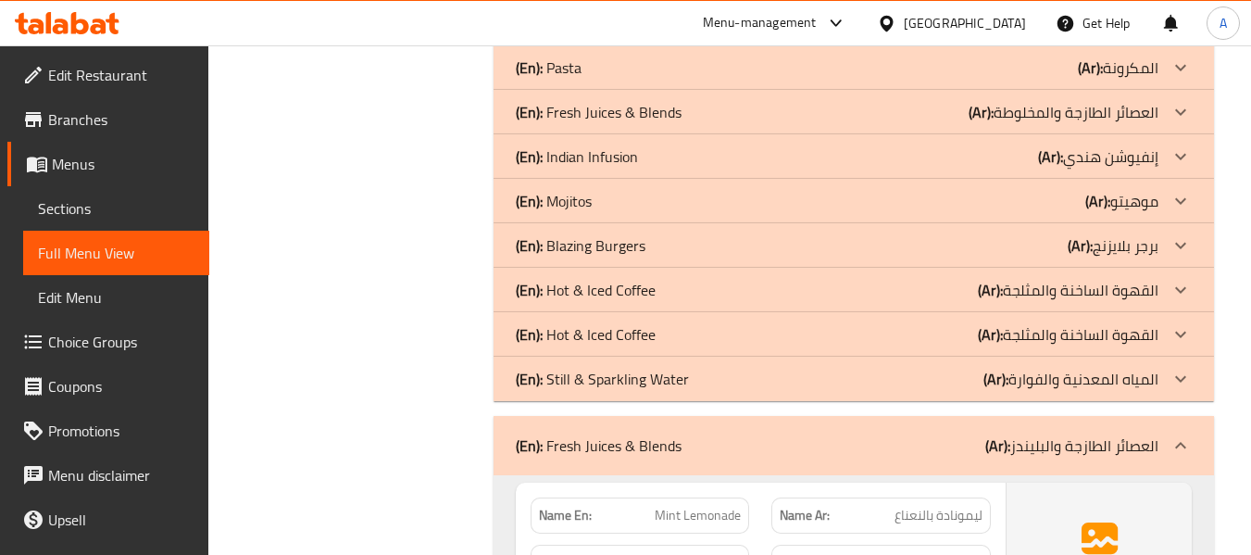
click at [715, 350] on div "(En): Hot & Iced Coffee (Ar): القهوة الساخنة والمثلجة" at bounding box center [854, 334] width 720 height 44
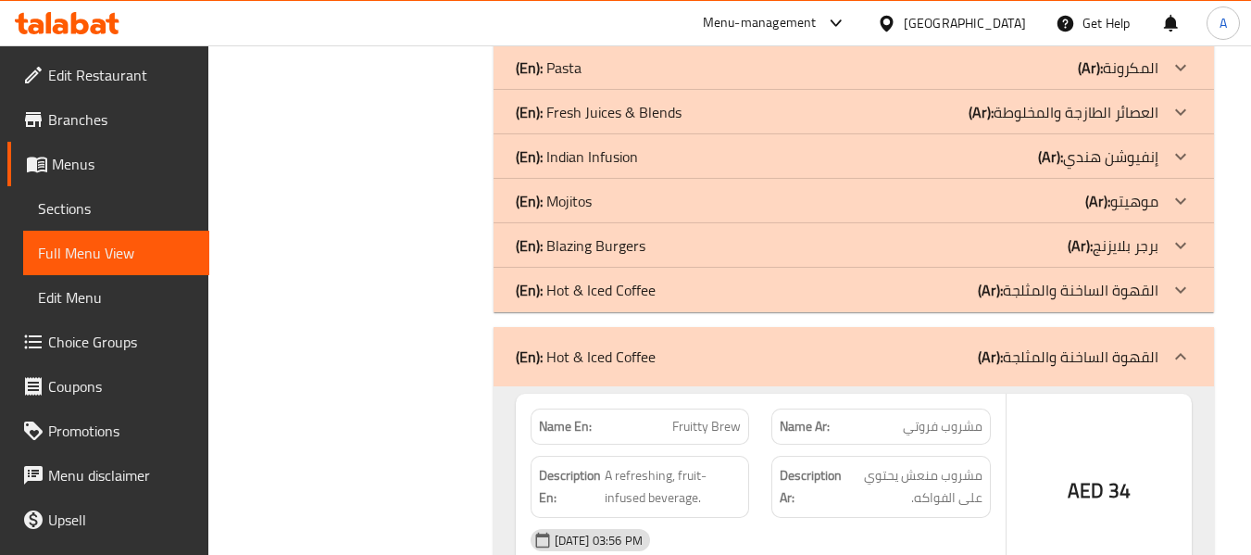
click at [704, 301] on div "(En): Hot & Iced Coffee (Ar): القهوة الساخنة والمثلجة" at bounding box center [837, 290] width 643 height 22
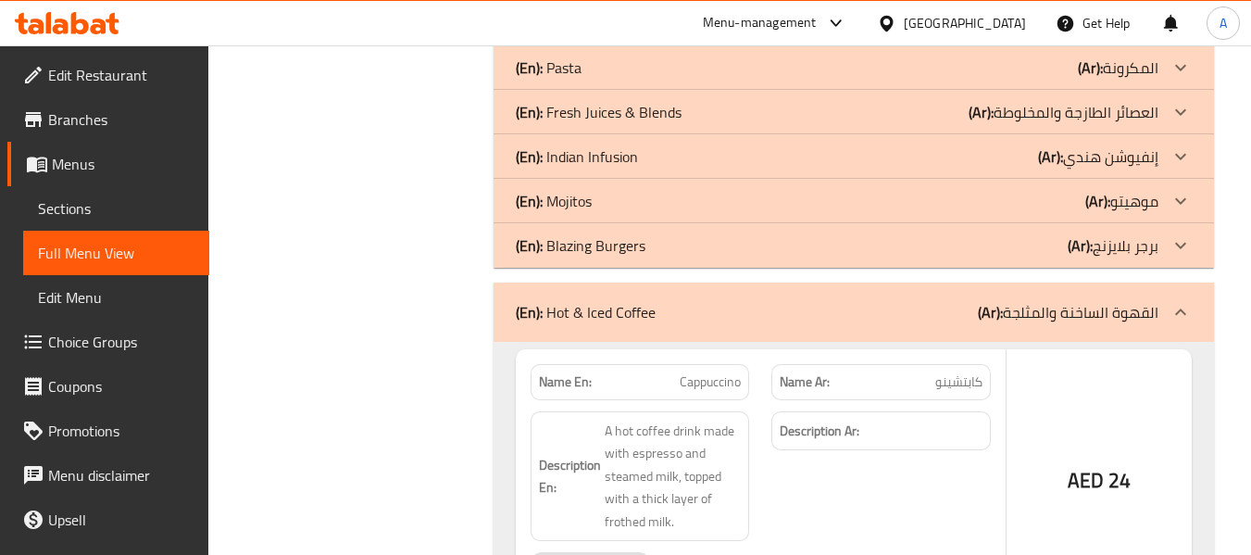
click at [703, 257] on div "(En): Blazing Burgers (Ar): برجر بلايزنج" at bounding box center [837, 245] width 643 height 22
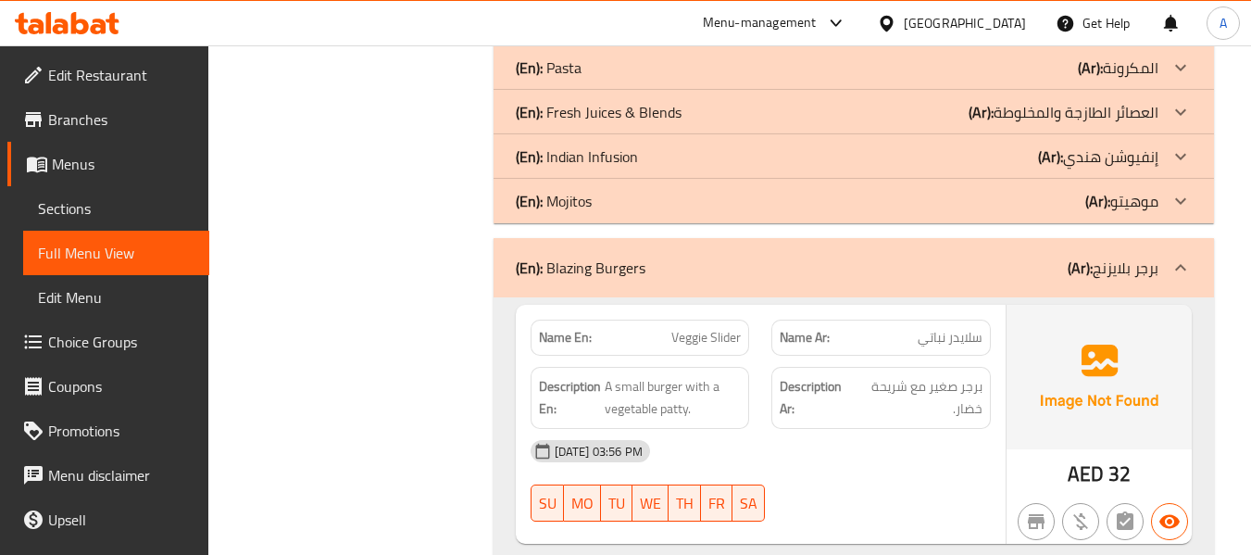
scroll to position [867, 0]
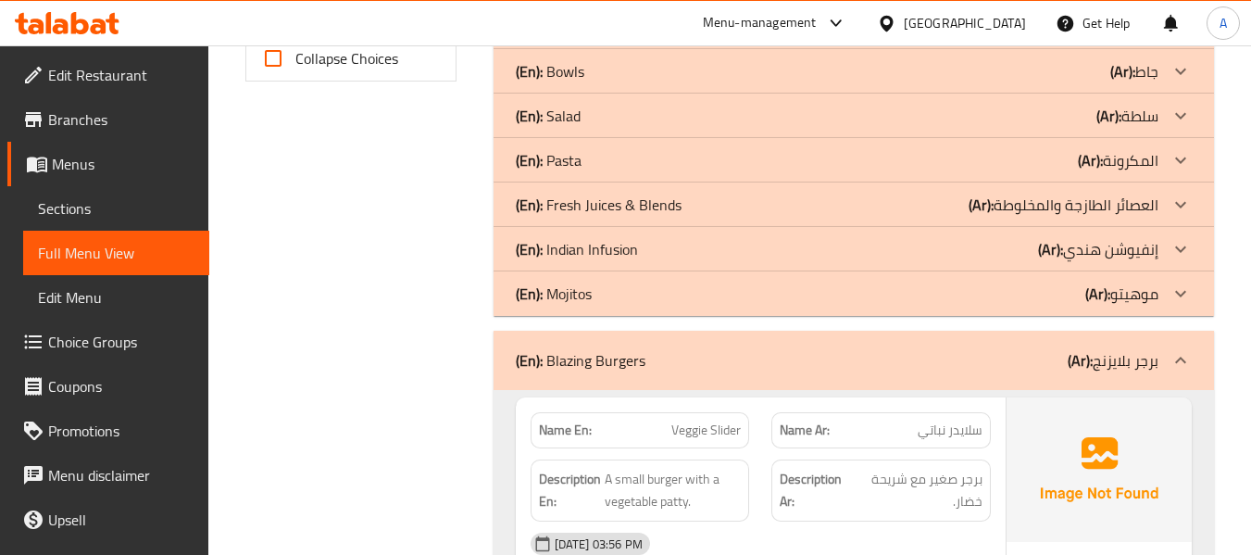
click at [729, 216] on div "(En): Fresh Juices & Blends (Ar): العصائر الطازجة والمخلوطة" at bounding box center [837, 205] width 643 height 22
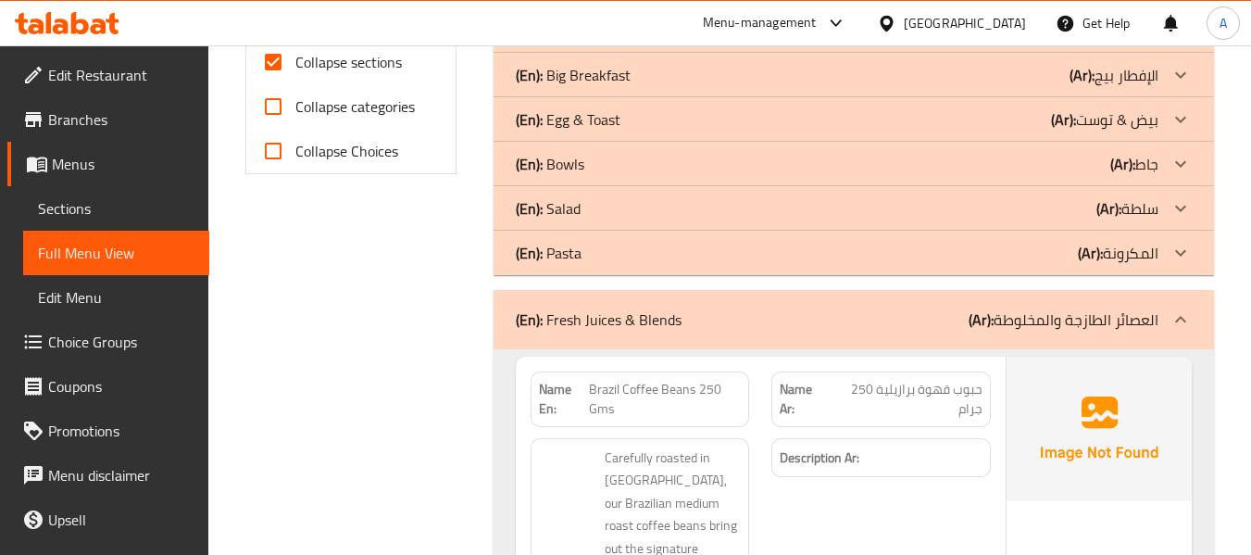
scroll to position [682, 0]
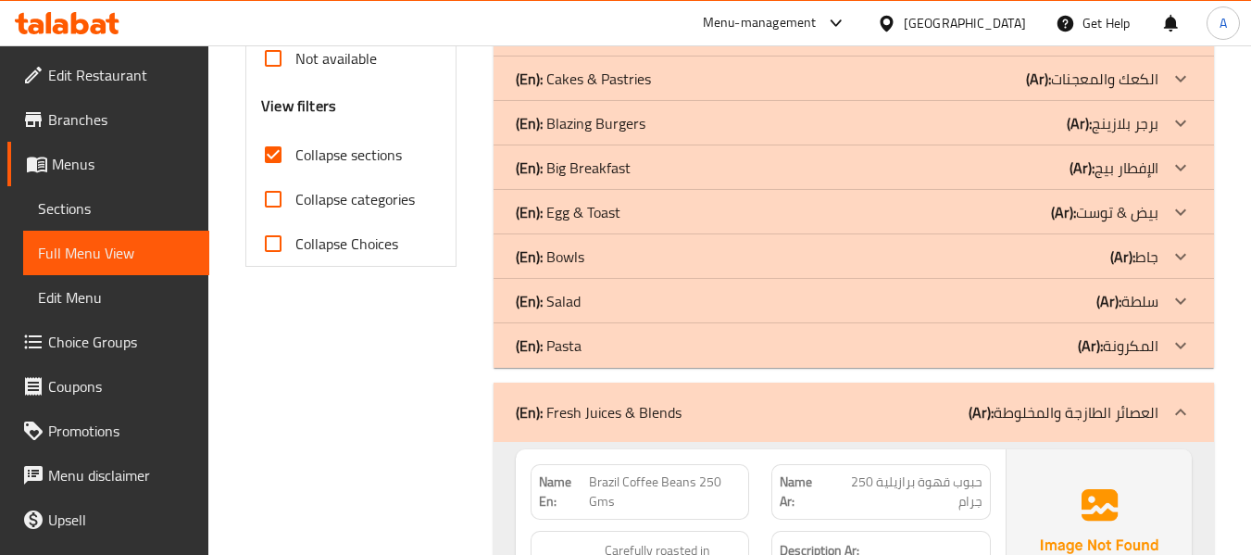
click at [710, 134] on div "(En): Blazing Burgers (Ar): برجر بلازينج" at bounding box center [837, 123] width 643 height 22
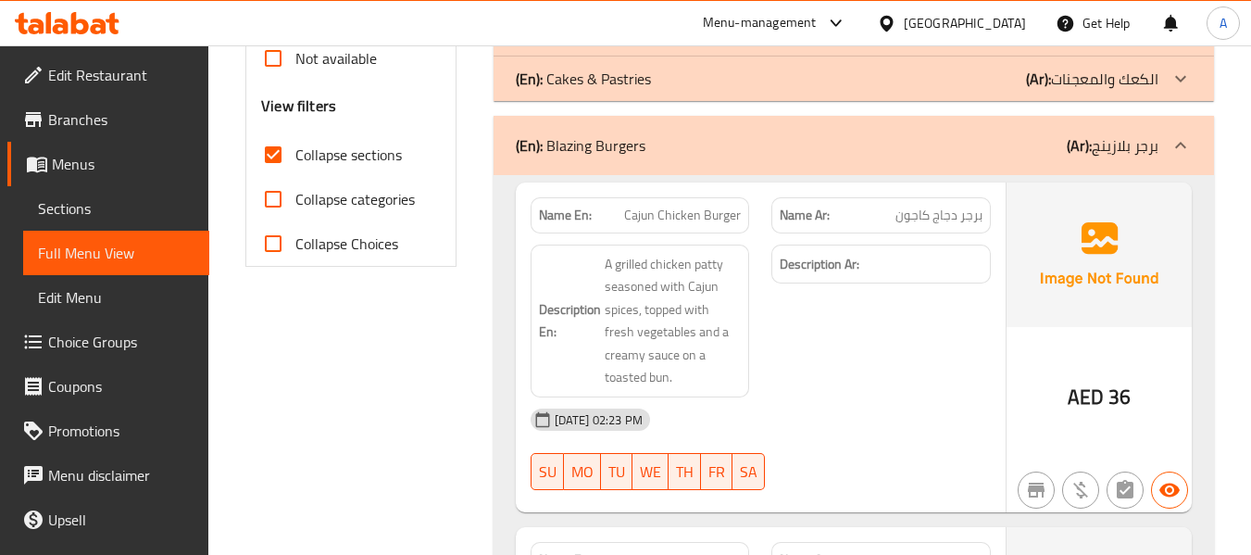
scroll to position [589, 0]
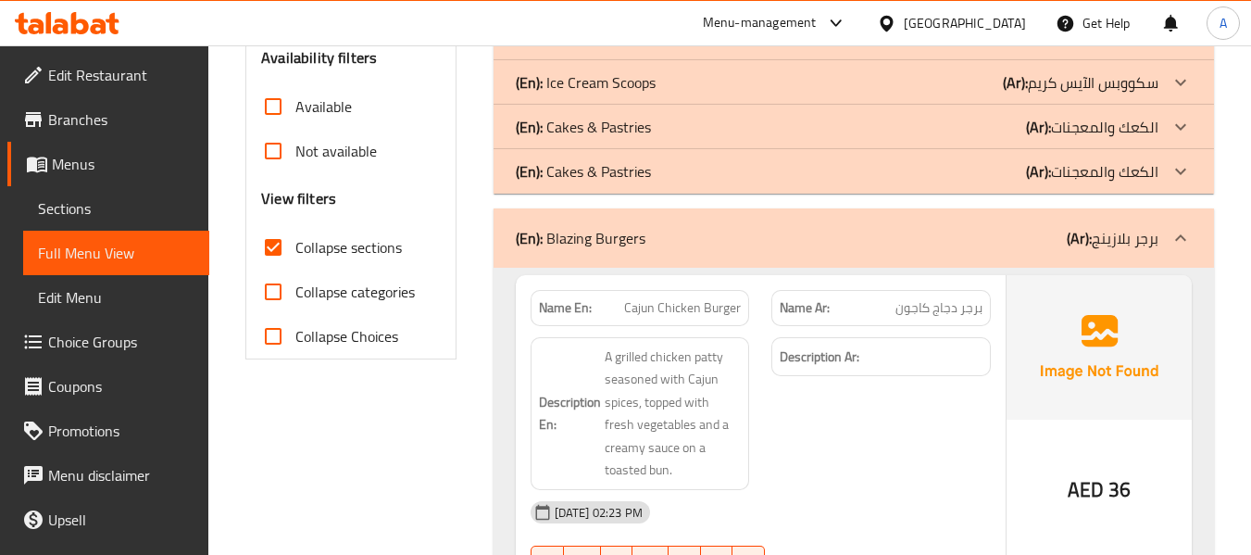
click at [703, 182] on div "(En): Cakes & Pastries (Ar): الكعك والمعجنات" at bounding box center [837, 171] width 643 height 22
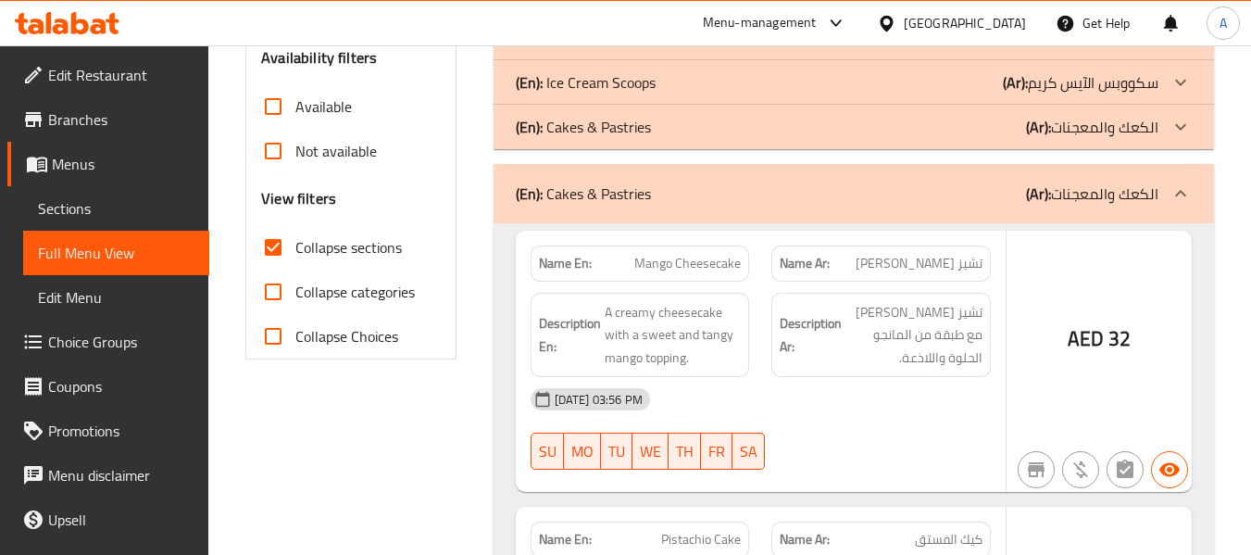
click at [710, 138] on div "(En): Cakes & Pastries (Ar): الكعك والمعجنات" at bounding box center [837, 127] width 643 height 22
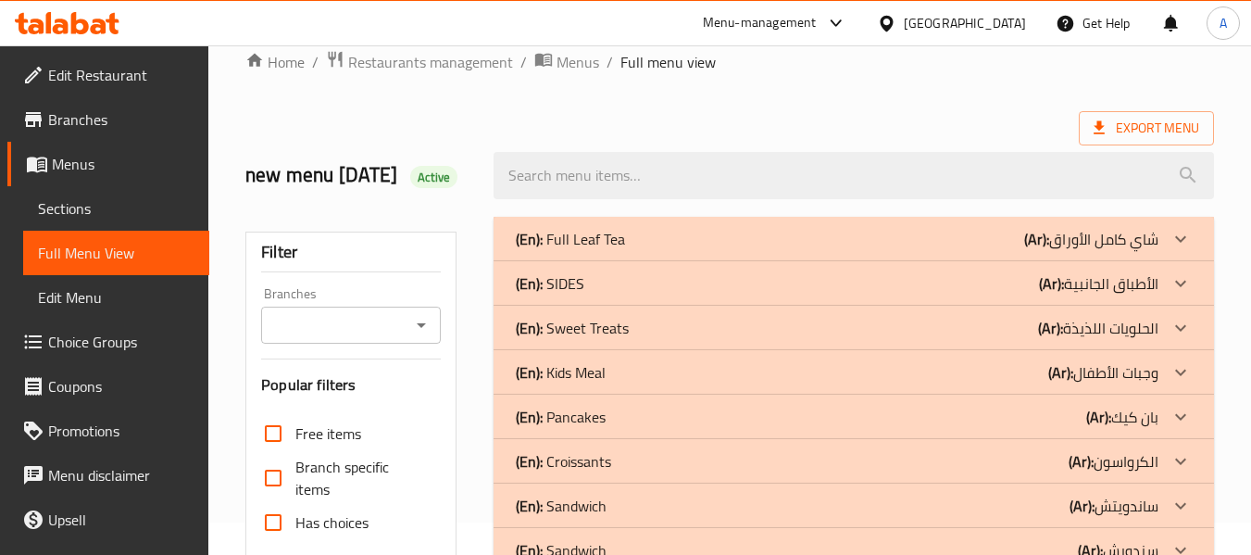
scroll to position [0, 0]
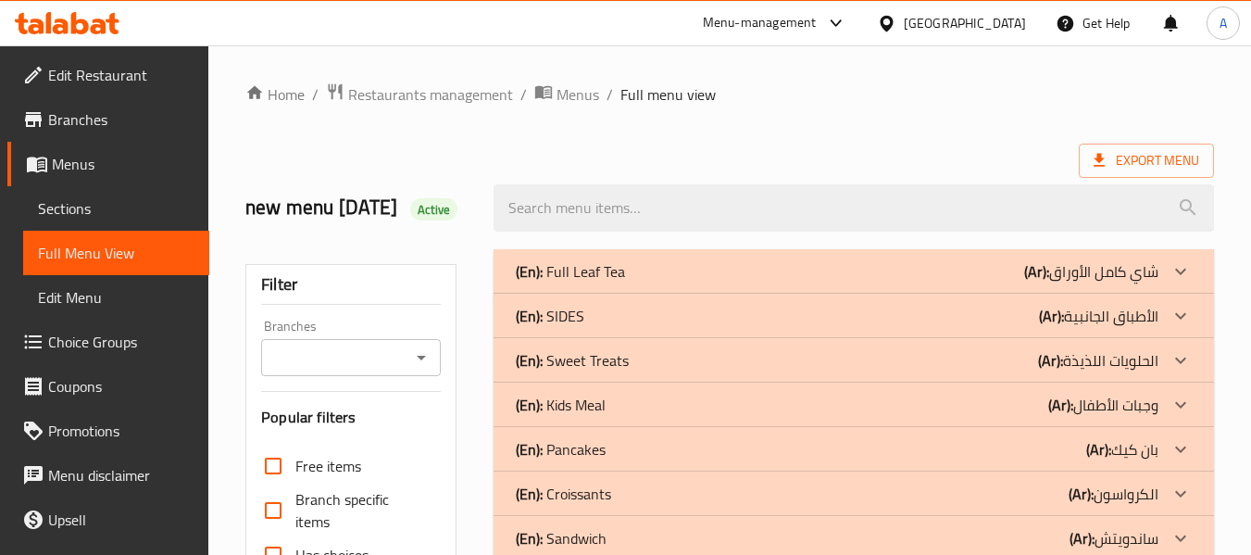
click at [586, 99] on span "Menus" at bounding box center [578, 94] width 43 height 22
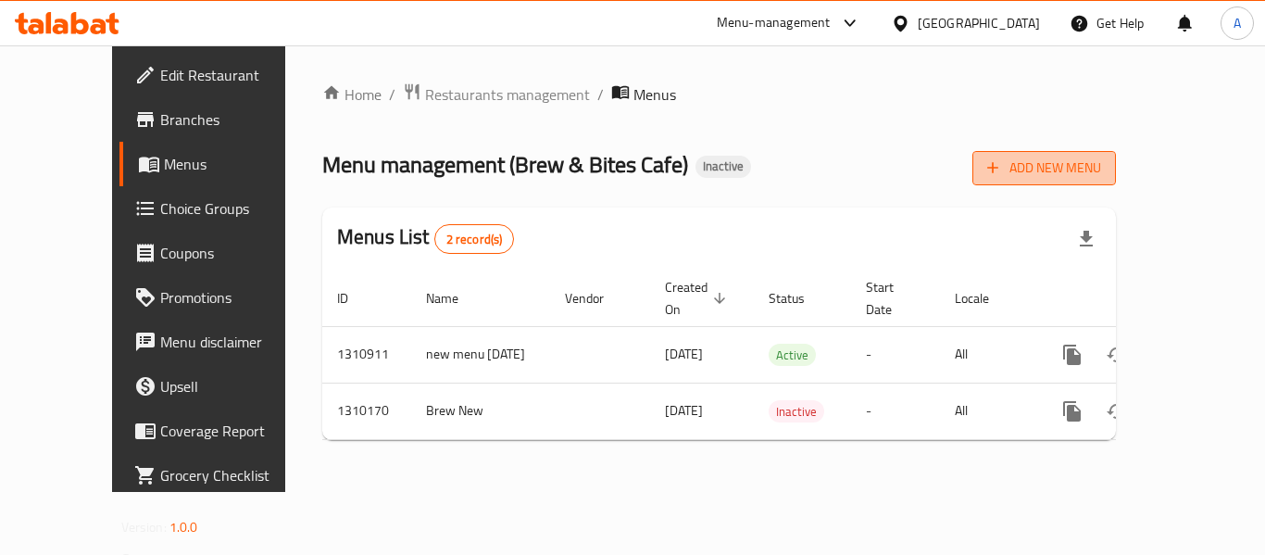
click at [999, 163] on icon "button" at bounding box center [993, 168] width 11 height 11
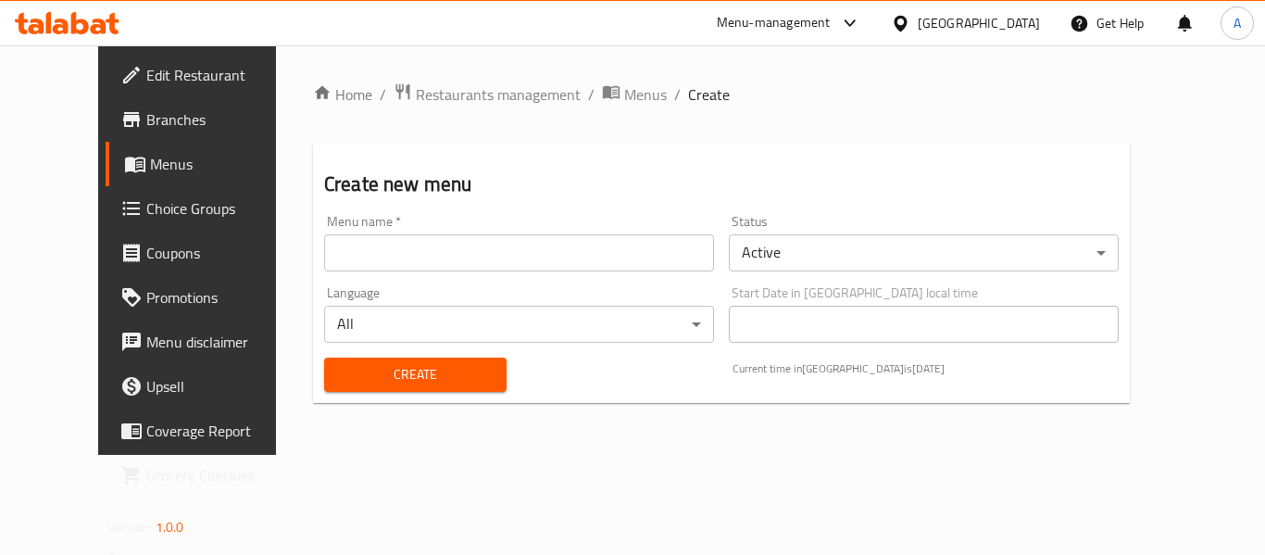
click at [428, 254] on input "text" at bounding box center [519, 252] width 390 height 37
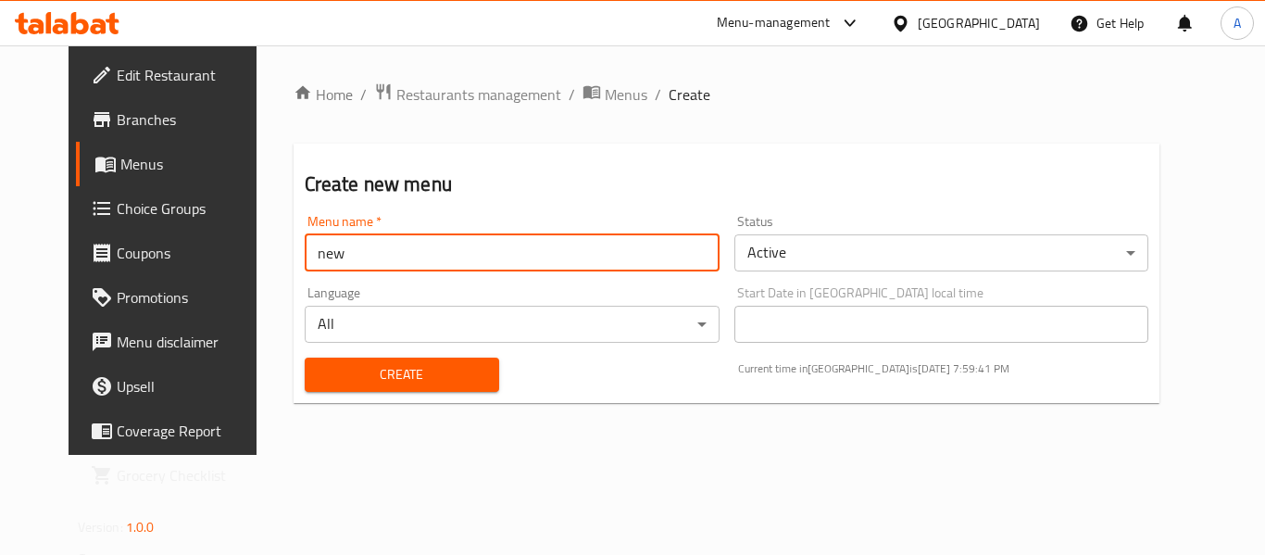
type input "new"
click at [319, 380] on span "Create" at bounding box center [401, 374] width 165 height 23
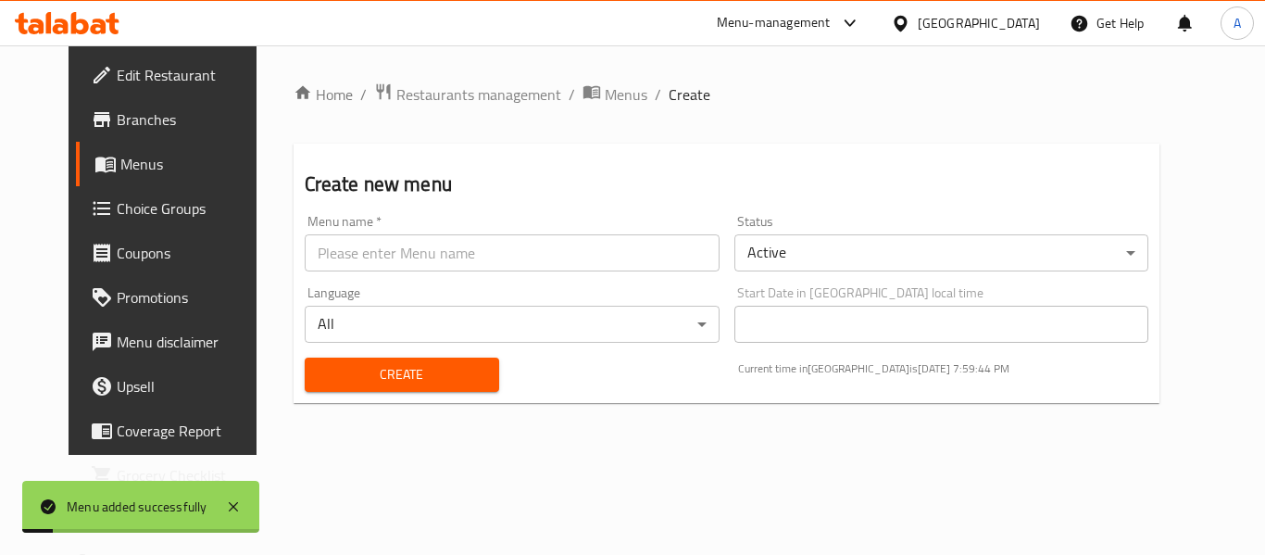
click at [120, 162] on span "Menus" at bounding box center [192, 164] width 144 height 22
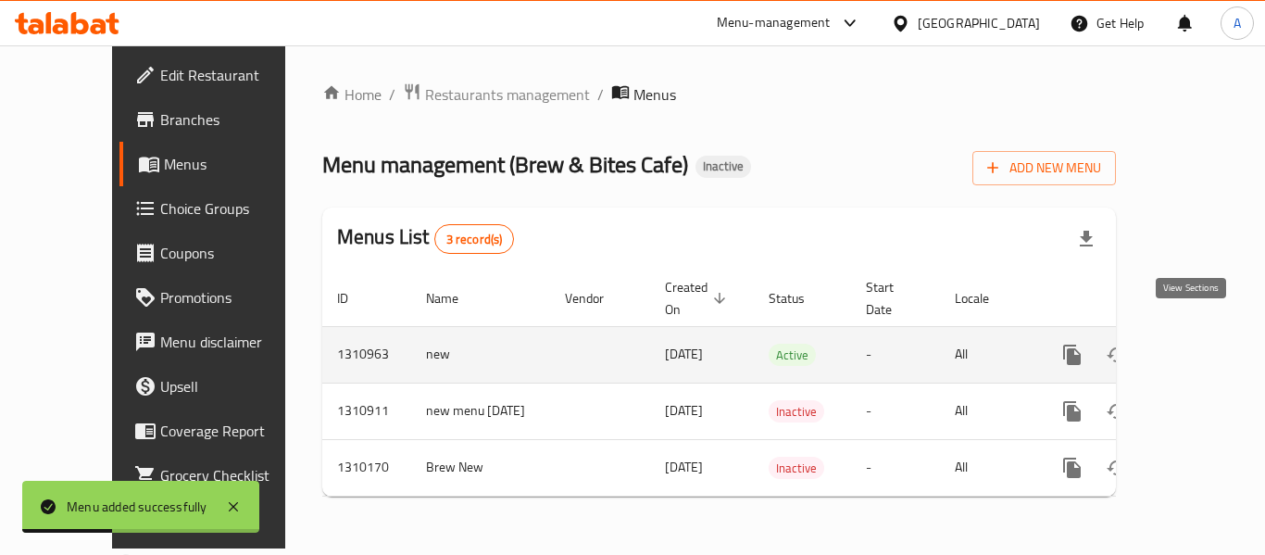
click at [1184, 332] on link "enhanced table" at bounding box center [1206, 354] width 44 height 44
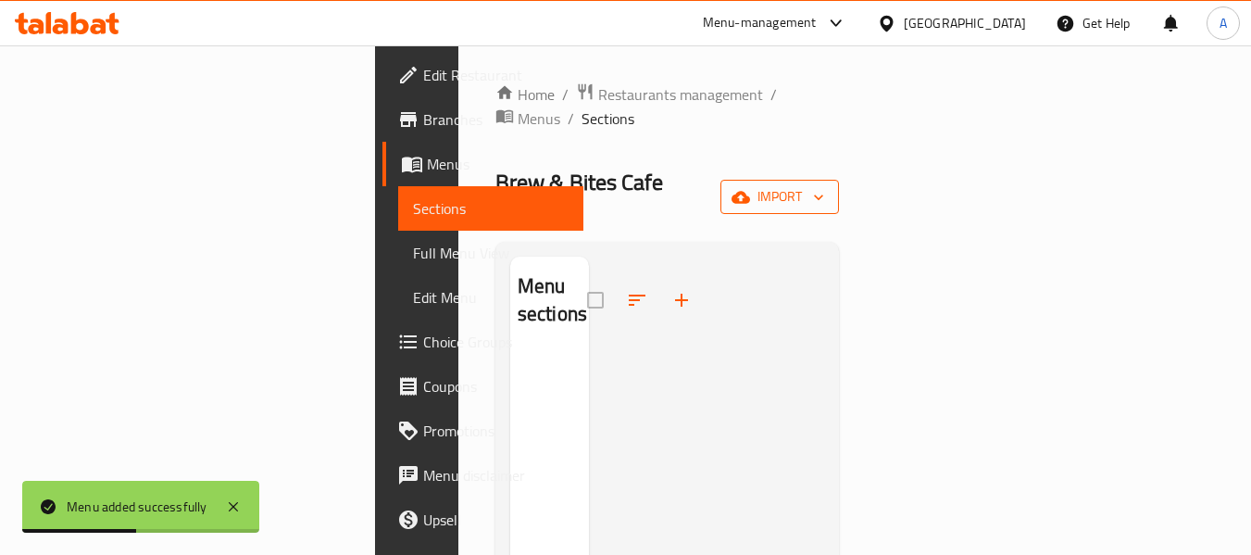
click at [839, 180] on button "import" at bounding box center [779, 197] width 119 height 34
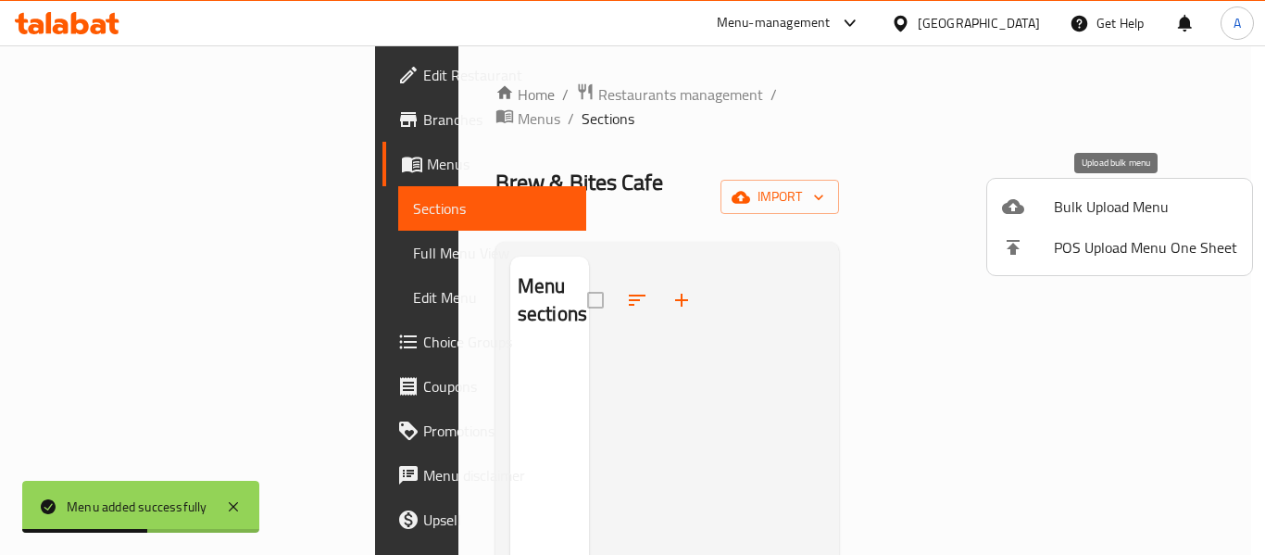
click at [1052, 207] on div at bounding box center [1028, 206] width 52 height 22
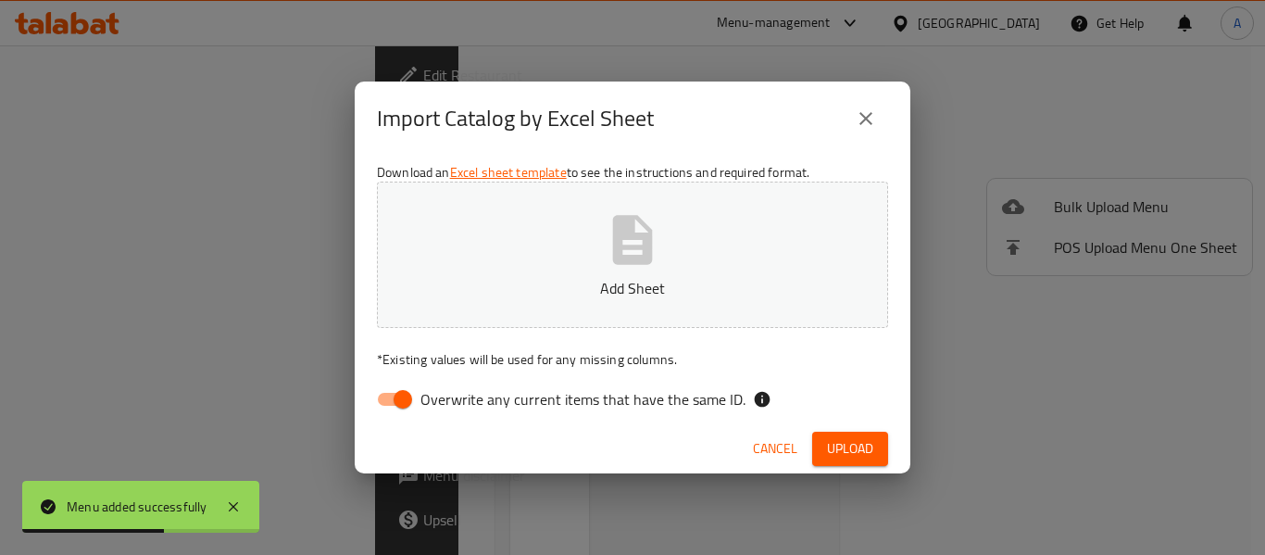
click at [569, 429] on div "Cancel Upload" at bounding box center [633, 448] width 556 height 49
click at [562, 401] on span "Overwrite any current items that have the same ID." at bounding box center [582, 399] width 325 height 22
click at [456, 401] on input "Overwrite any current items that have the same ID." at bounding box center [403, 399] width 106 height 35
checkbox input "false"
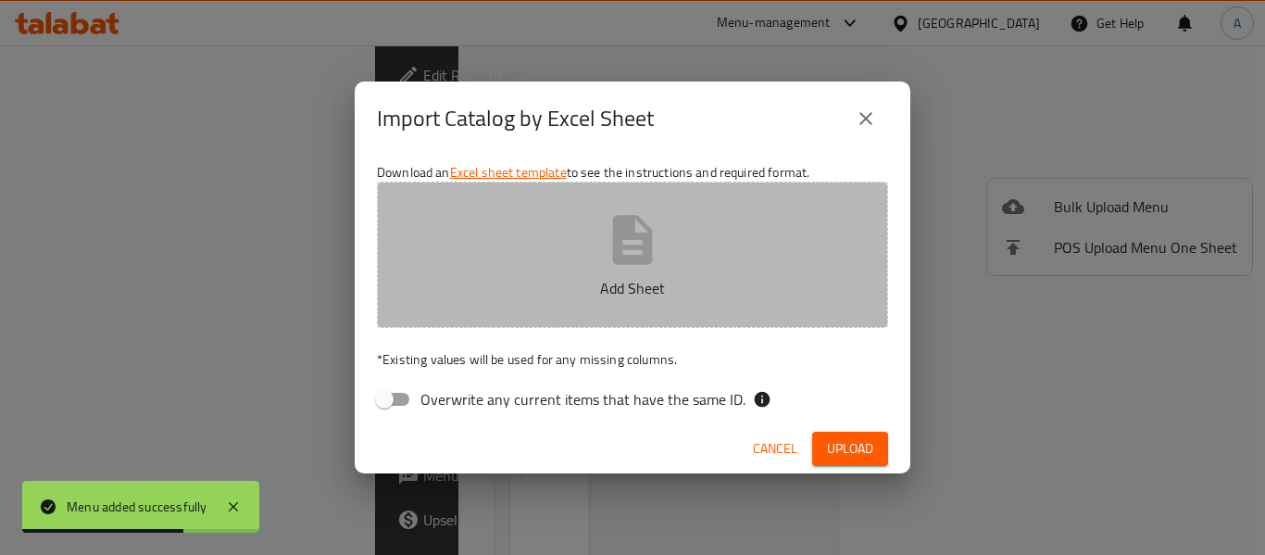
click at [590, 269] on button "Add Sheet" at bounding box center [632, 255] width 511 height 146
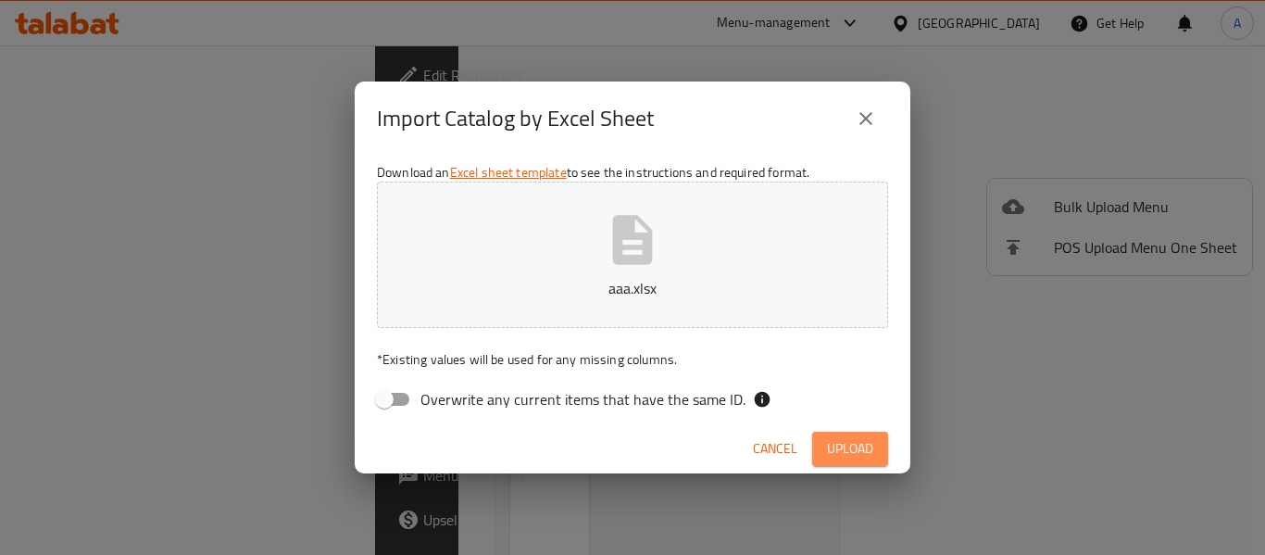
click at [883, 447] on button "Upload" at bounding box center [850, 449] width 76 height 34
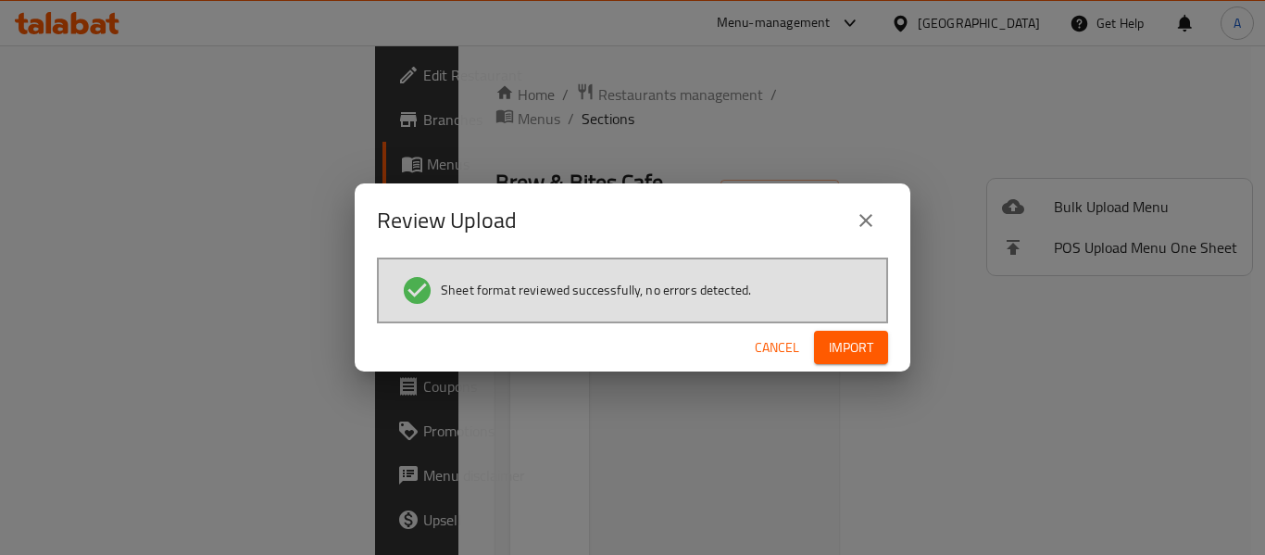
click at [862, 339] on span "Import" at bounding box center [851, 347] width 44 height 23
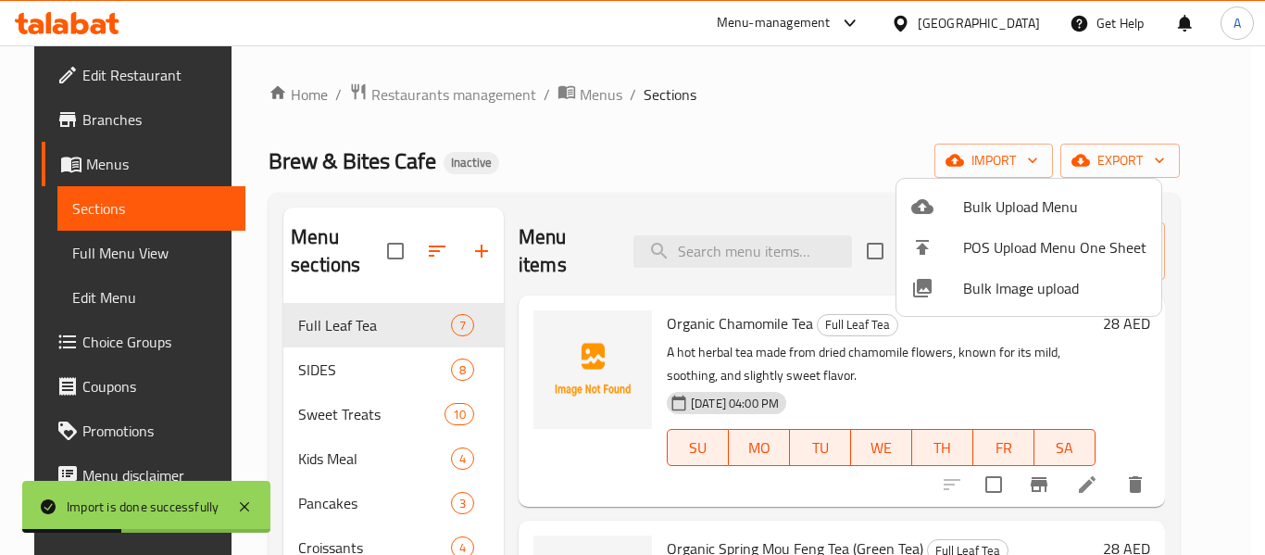
click at [726, 203] on div at bounding box center [632, 277] width 1265 height 555
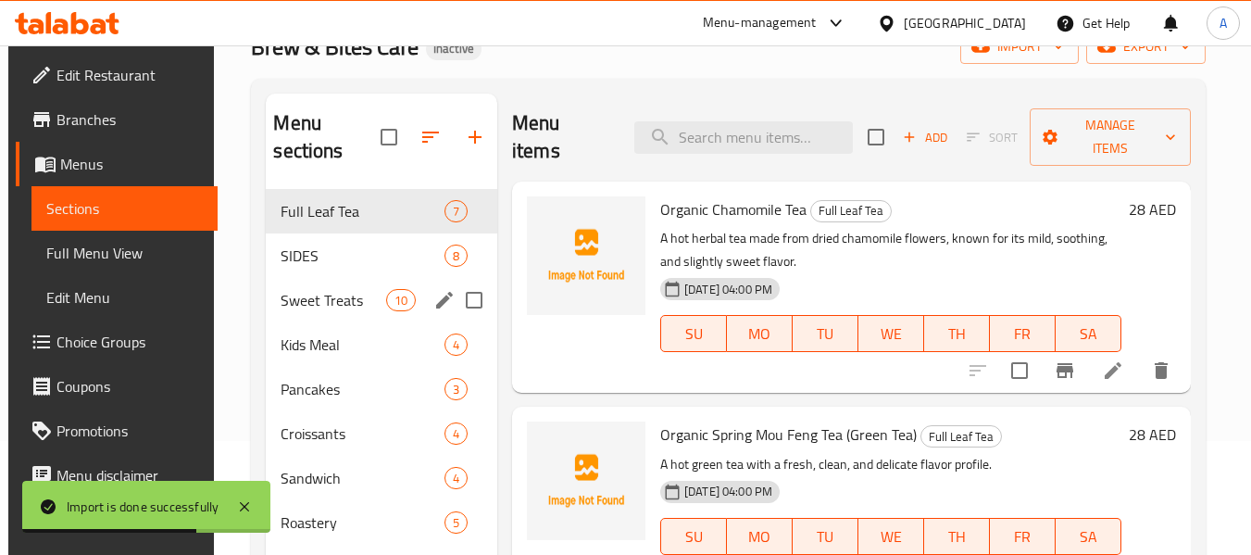
scroll to position [185, 0]
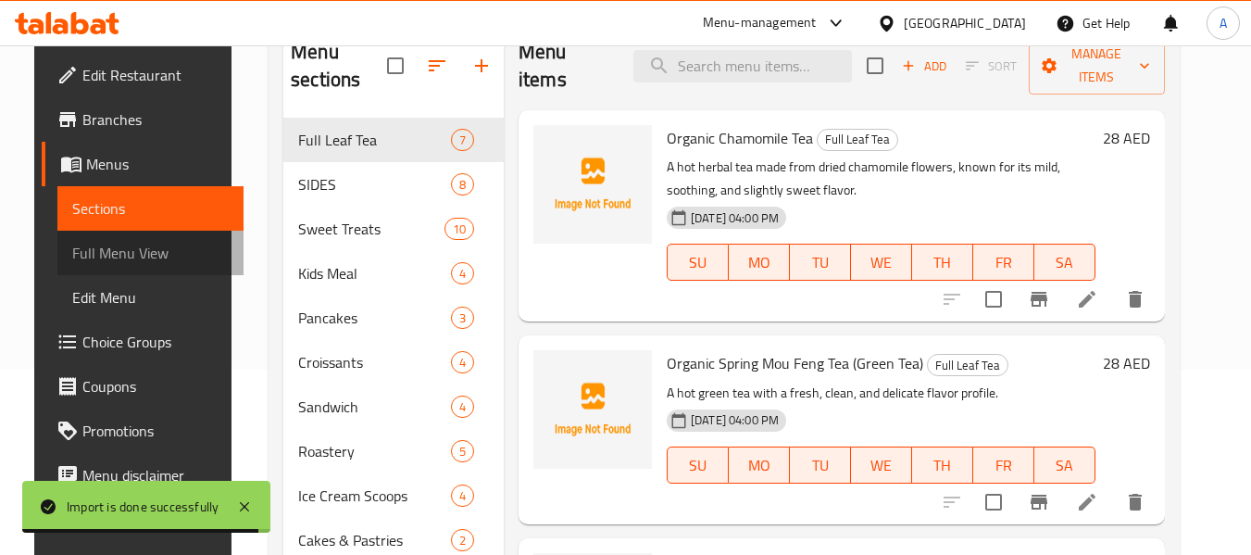
click at [138, 266] on link "Full Menu View" at bounding box center [150, 253] width 186 height 44
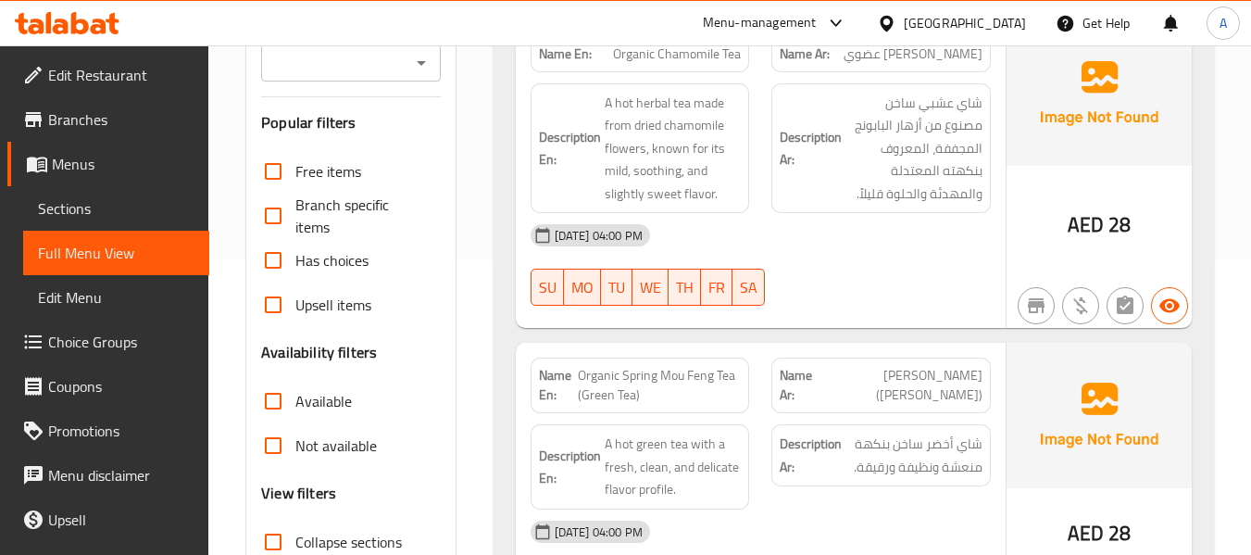
scroll to position [463, 0]
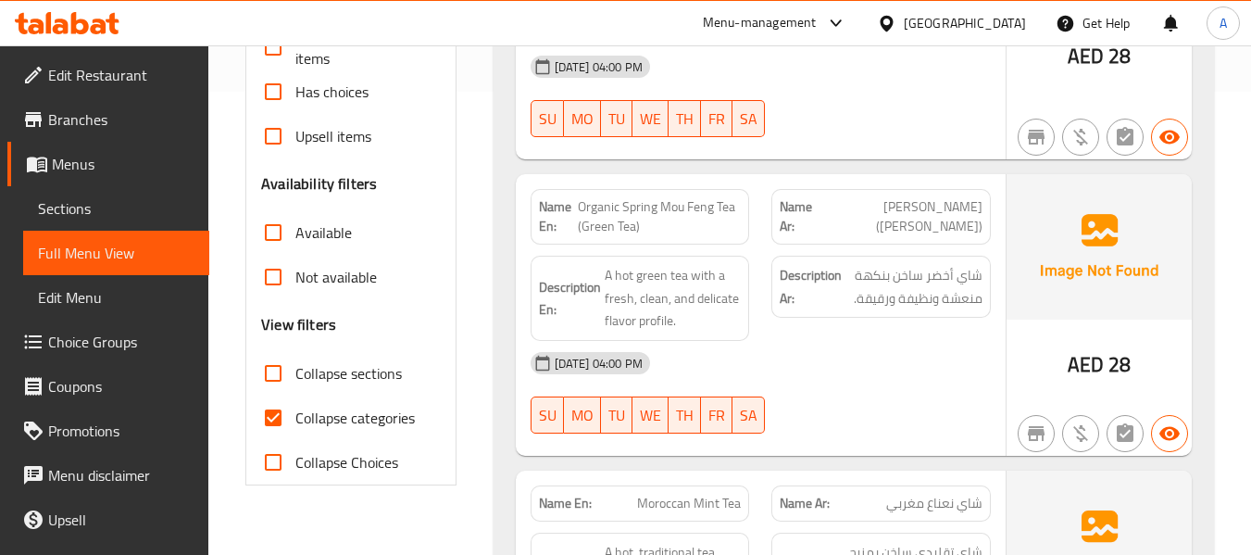
click at [357, 420] on span "Collapse categories" at bounding box center [354, 418] width 119 height 22
click at [295, 420] on input "Collapse categories" at bounding box center [273, 417] width 44 height 44
checkbox input "false"
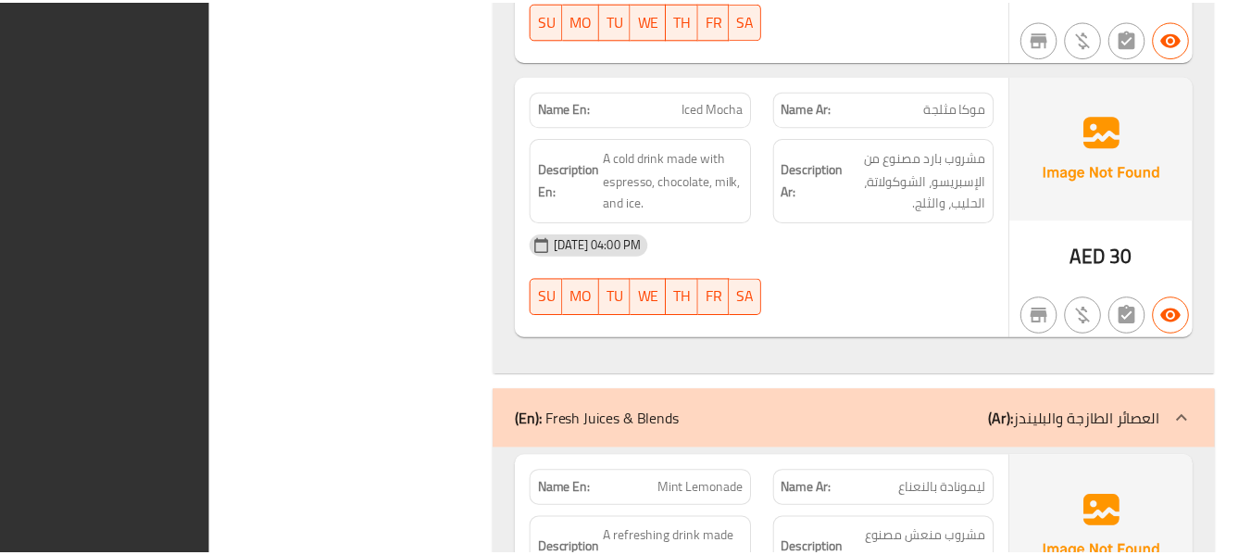
scroll to position [19182, 0]
